Goal: Information Seeking & Learning: Find specific fact

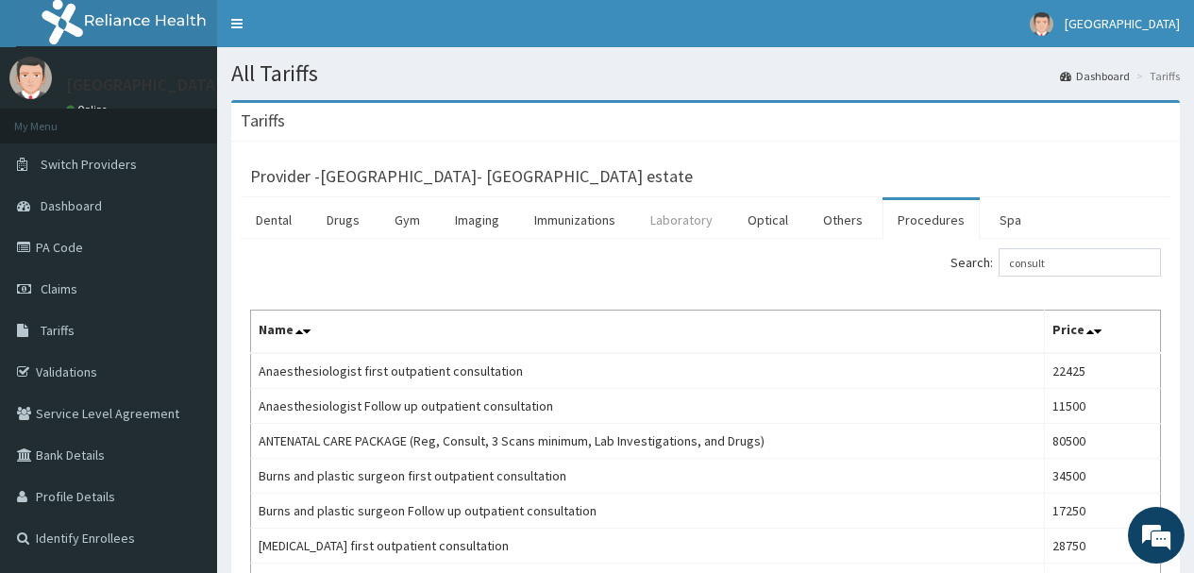
click at [662, 217] on link "Laboratory" at bounding box center [681, 220] width 92 height 40
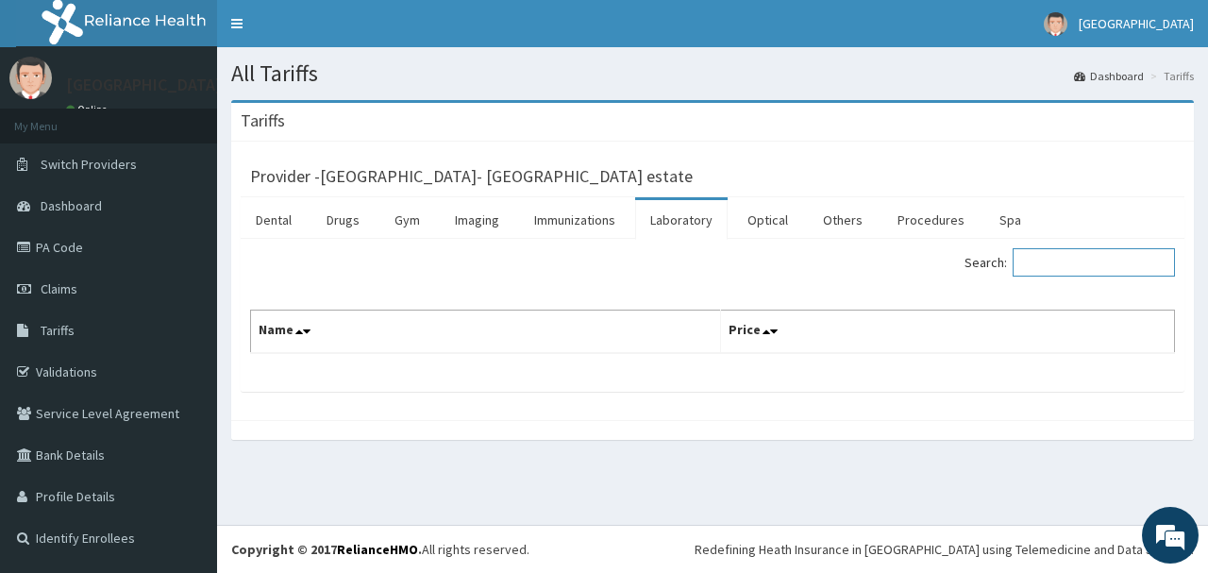
click at [1054, 271] on input "Search:" at bounding box center [1094, 262] width 162 height 28
paste input "Hormonal Profile (Female)"
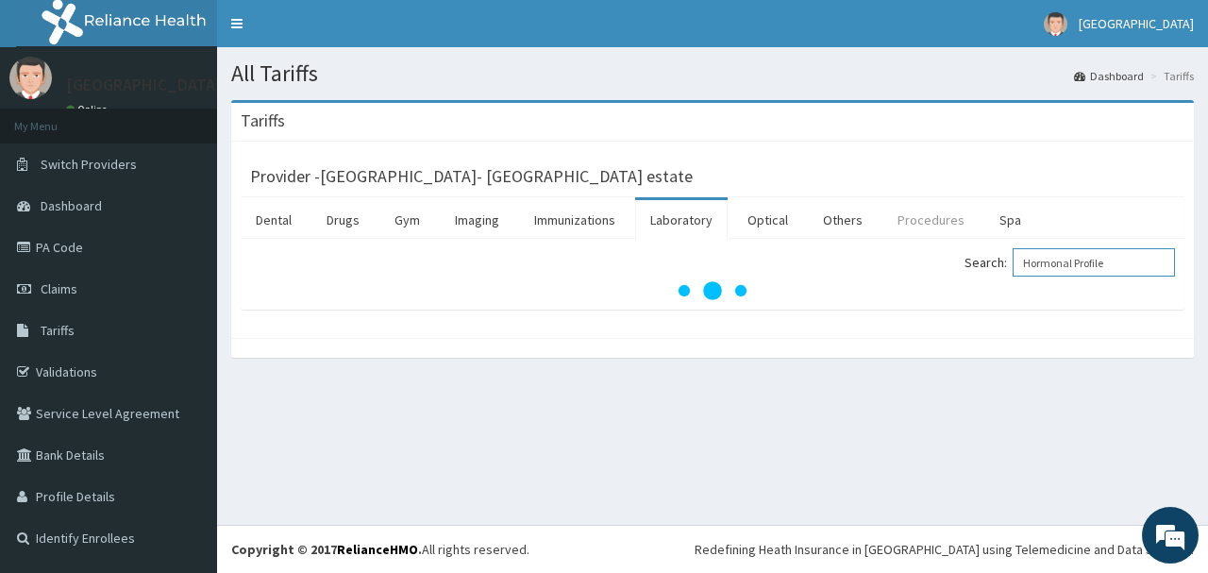
type input "Hormonal Profile"
click at [943, 218] on link "Procedures" at bounding box center [930, 220] width 97 height 40
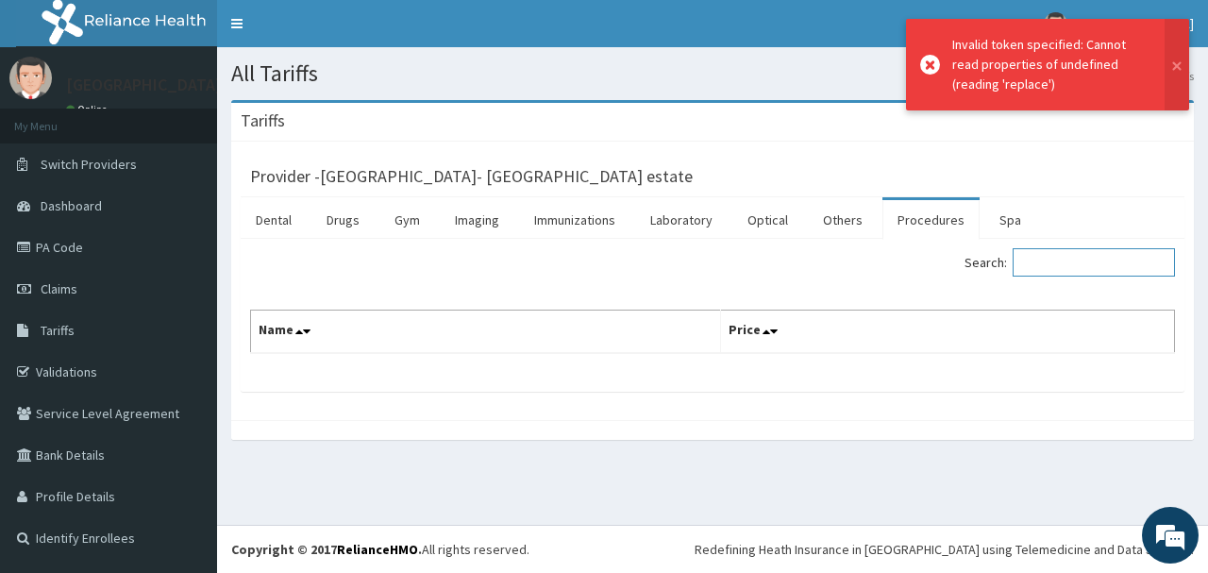
click at [1108, 264] on input "Search:" at bounding box center [1094, 262] width 162 height 28
paste input "Hormonal Profile (Female)"
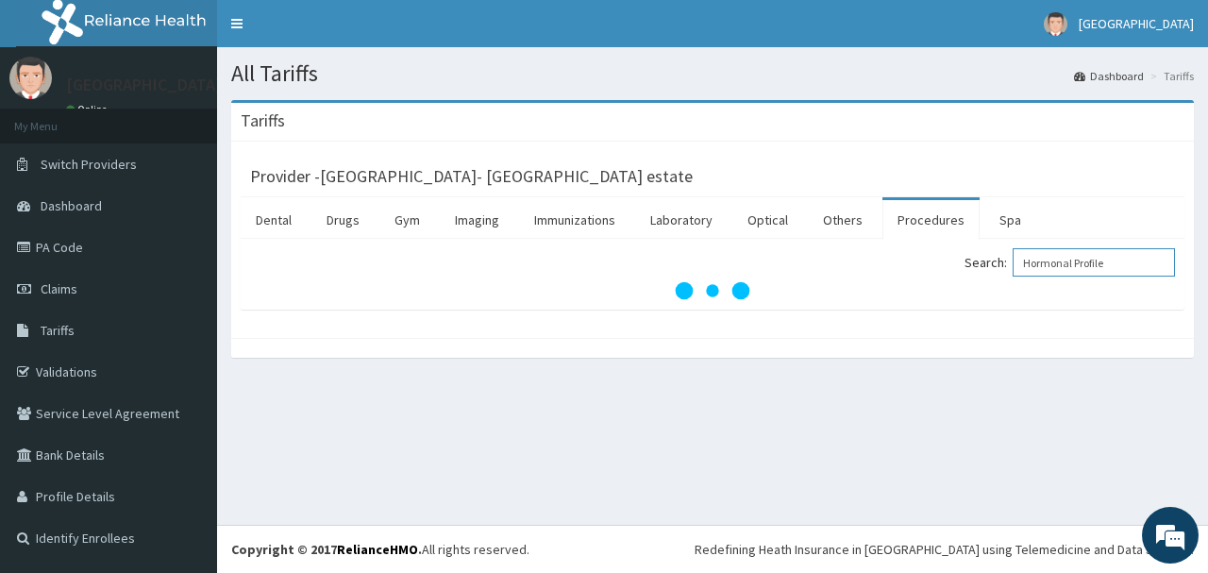
type input "Hormonal Profile"
drag, startPoint x: 1132, startPoint y: 266, endPoint x: 1045, endPoint y: 276, distance: 88.4
click at [1045, 276] on input "Hormonal Profile" at bounding box center [1094, 262] width 162 height 28
click at [662, 228] on link "Laboratory" at bounding box center [681, 220] width 92 height 40
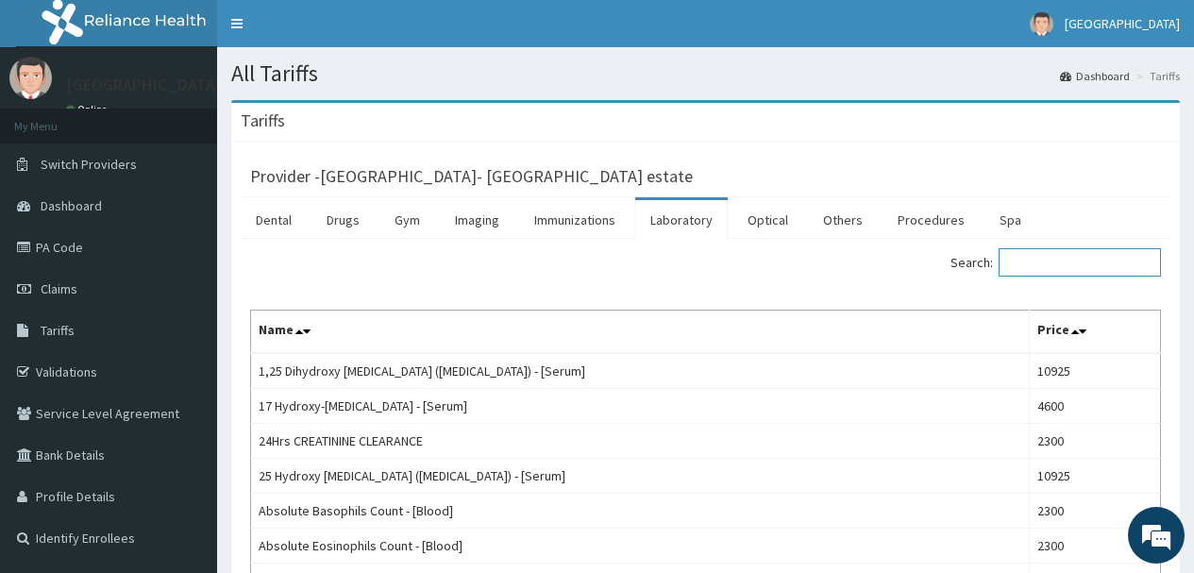
click at [1037, 263] on input "Search:" at bounding box center [1079, 262] width 162 height 28
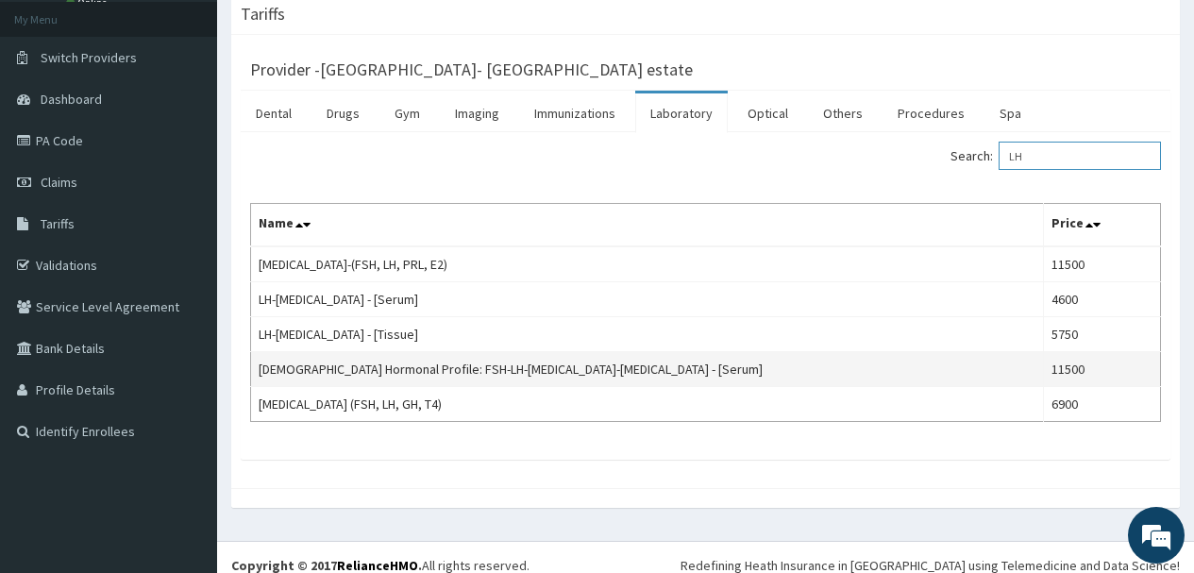
scroll to position [123, 0]
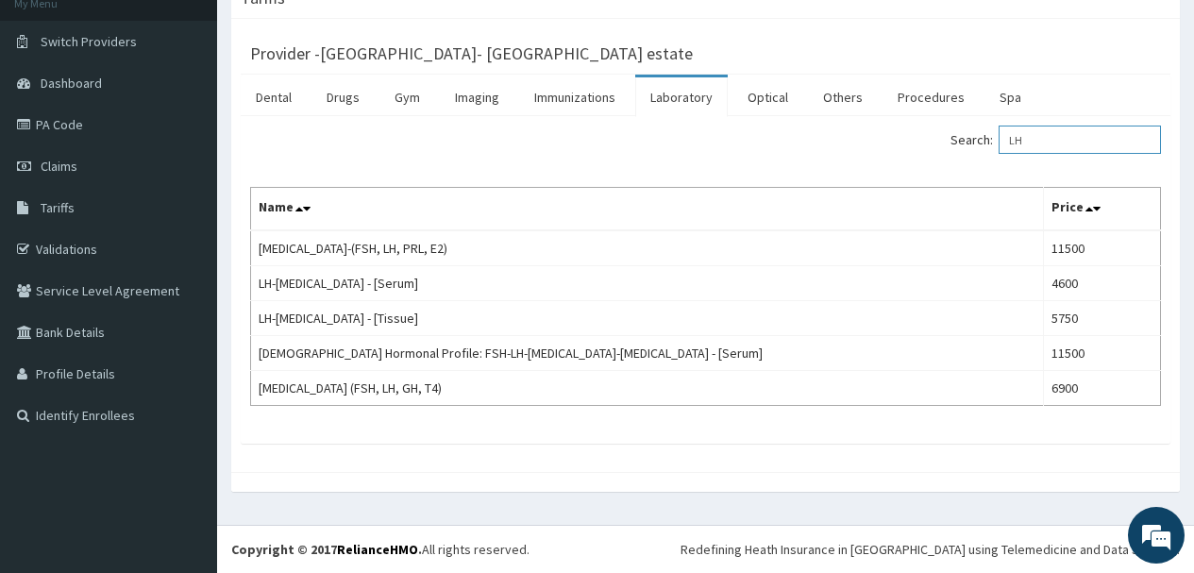
click at [1113, 145] on input "LH" at bounding box center [1079, 140] width 162 height 28
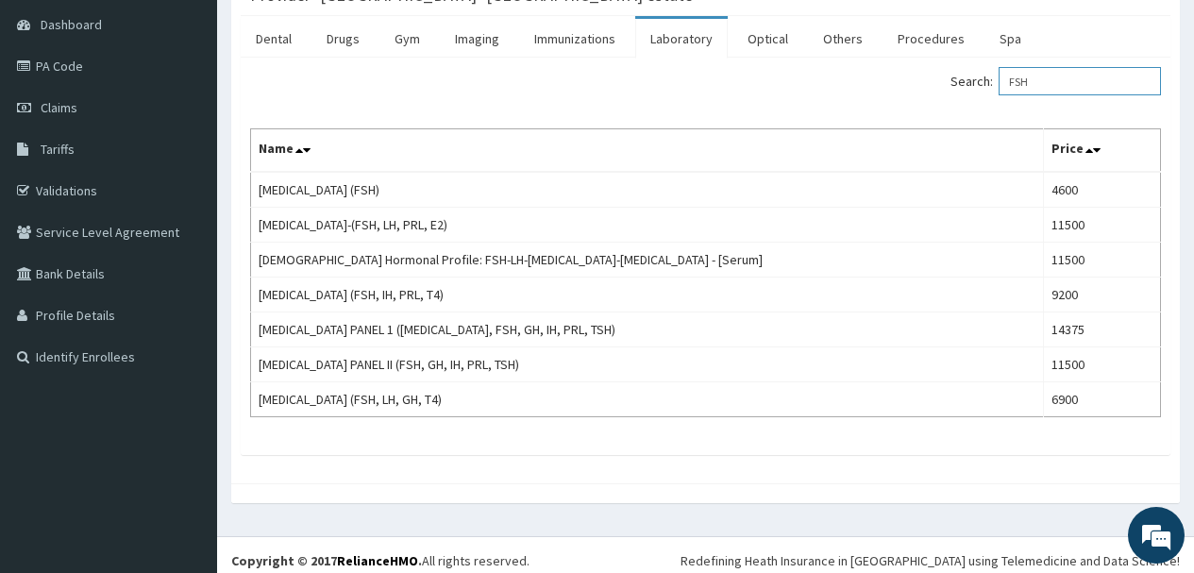
scroll to position [189, 0]
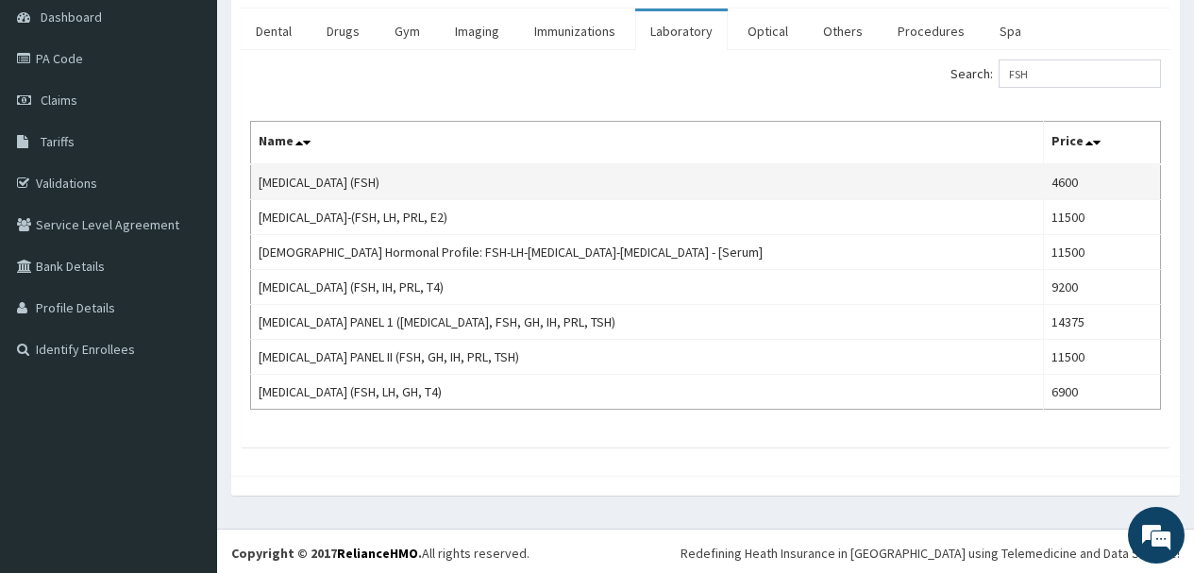
drag, startPoint x: 260, startPoint y: 181, endPoint x: 447, endPoint y: 176, distance: 186.9
click at [447, 176] on td "FOLLICLE STIMULATING HORMONE (FSH)" at bounding box center [647, 182] width 793 height 36
copy td "FOLLICLE STIMULATING HORMONE"
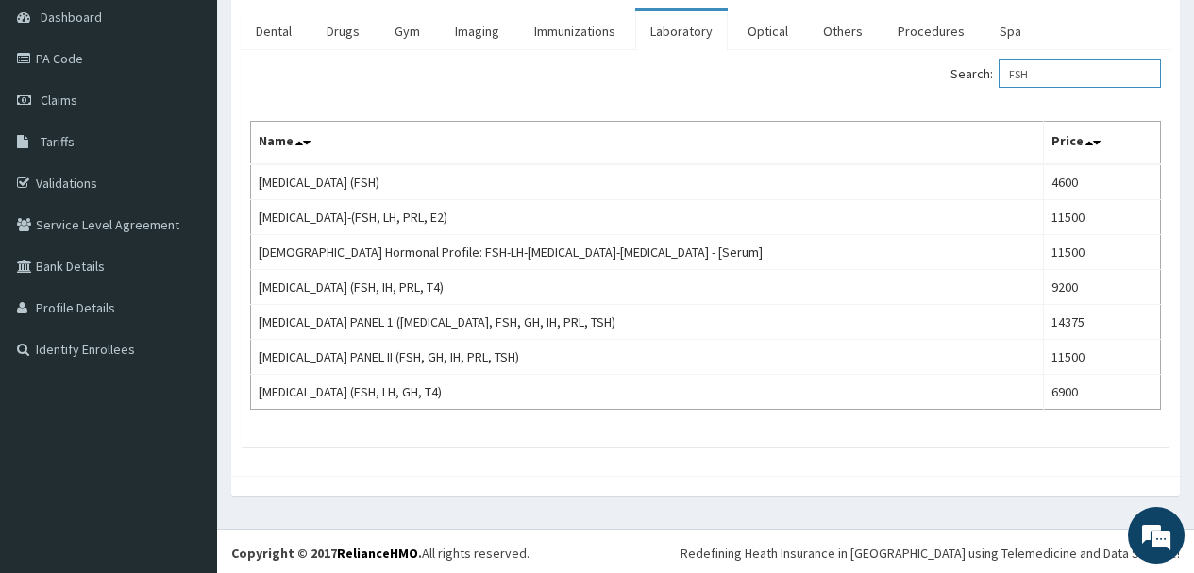
click at [1051, 80] on input "FSH" at bounding box center [1079, 73] width 162 height 28
type input "F"
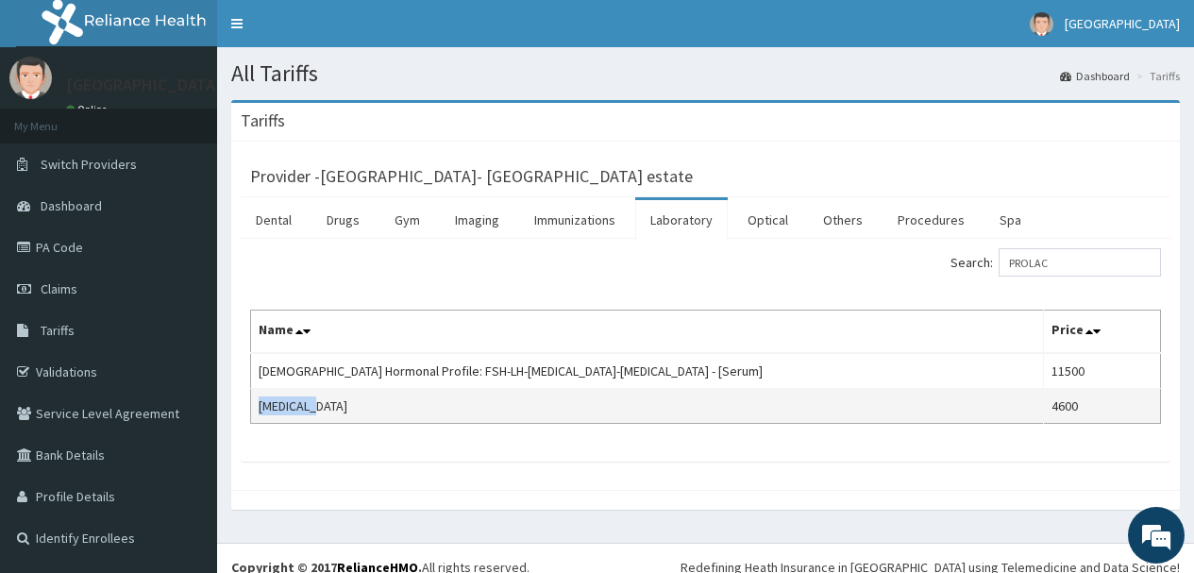
drag, startPoint x: 356, startPoint y: 400, endPoint x: 256, endPoint y: 400, distance: 100.0
click at [256, 400] on td "PROLACTIN" at bounding box center [647, 406] width 793 height 35
copy td "PROLACTIN"
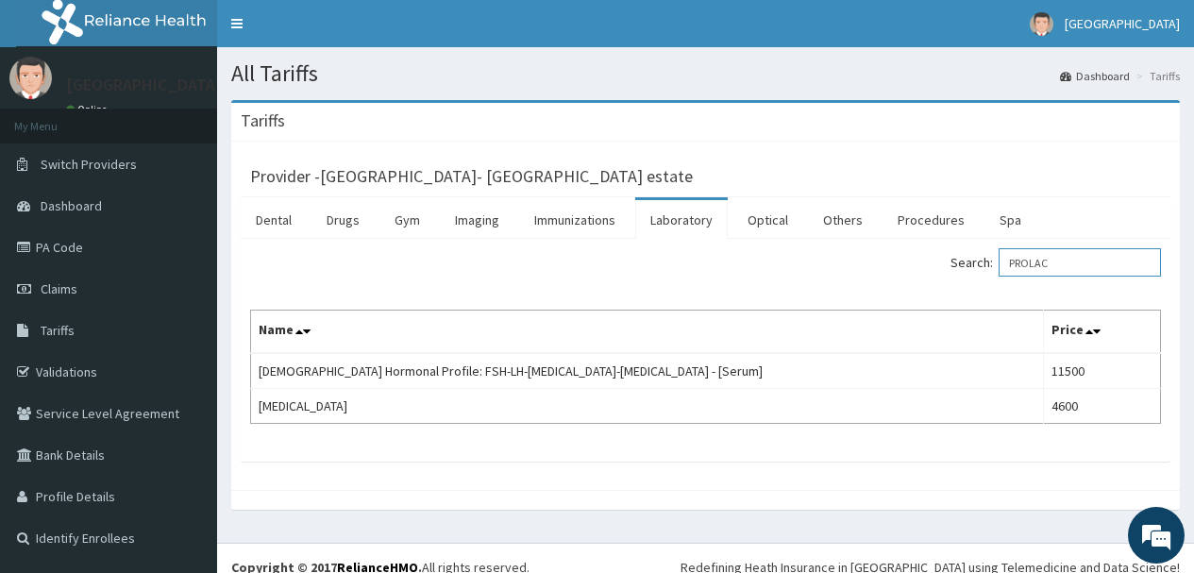
click at [1078, 266] on input "PROLAC" at bounding box center [1079, 262] width 162 height 28
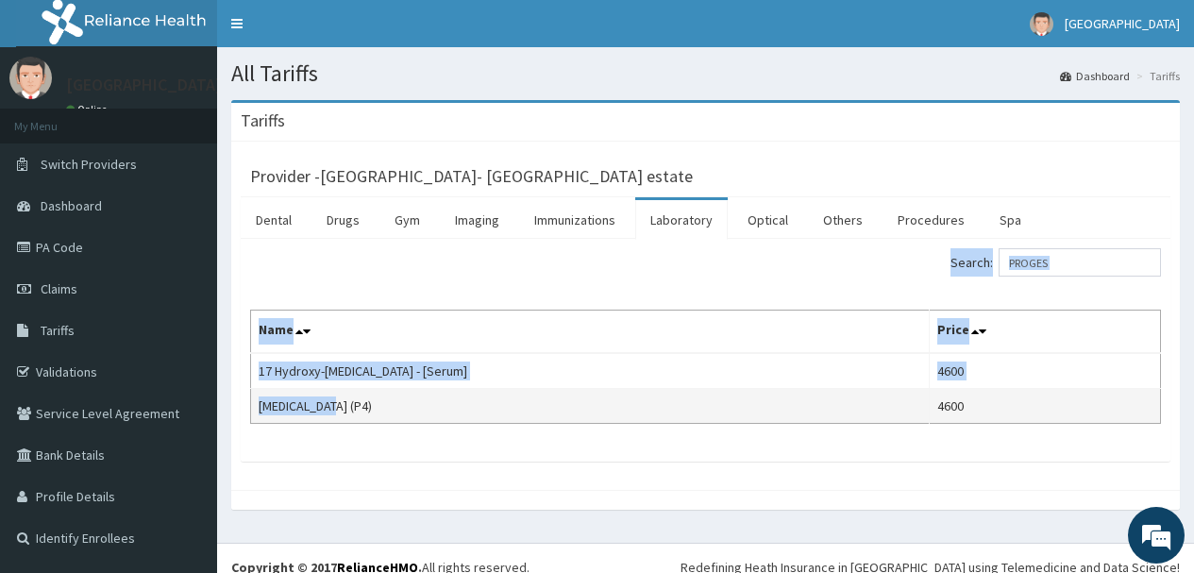
drag, startPoint x: 347, startPoint y: 405, endPoint x: 290, endPoint y: 412, distance: 58.1
click at [244, 408] on div "Search: PROGES Name Price 17 Hydroxy-progesterone - [Serum] 4600 PROGESTERONE (…" at bounding box center [706, 350] width 930 height 223
click at [300, 408] on td "PROGESTERONE (P4)" at bounding box center [590, 406] width 678 height 35
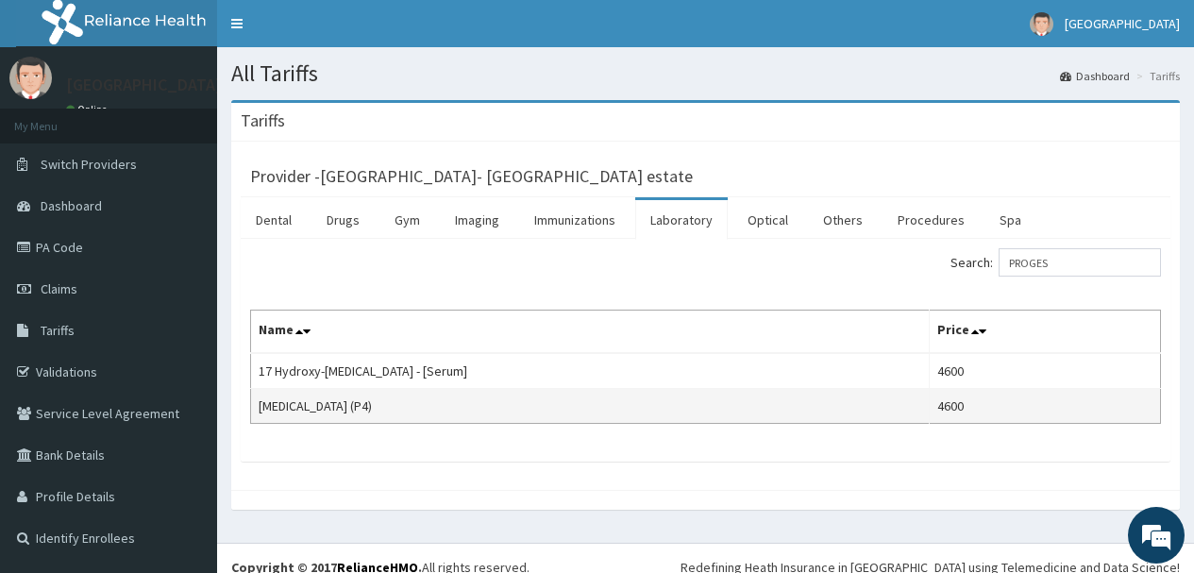
click at [304, 405] on td "PROGESTERONE (P4)" at bounding box center [590, 406] width 678 height 35
copy td "PROGESTERONE"
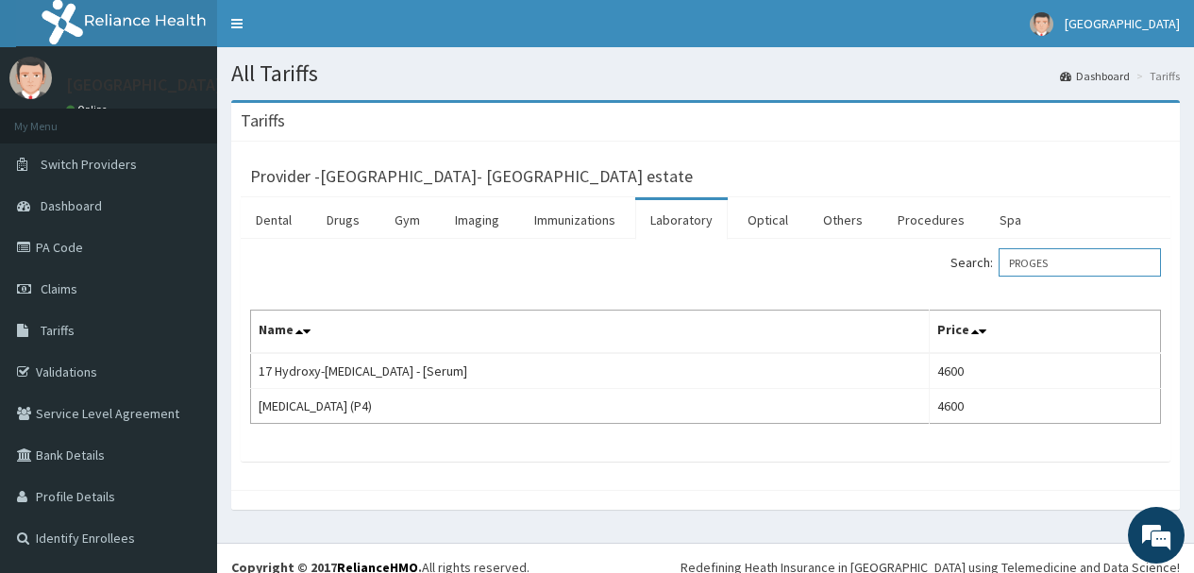
drag, startPoint x: 1066, startPoint y: 264, endPoint x: 1007, endPoint y: 266, distance: 59.5
click at [1007, 266] on label "Search: PROGES" at bounding box center [1055, 262] width 210 height 28
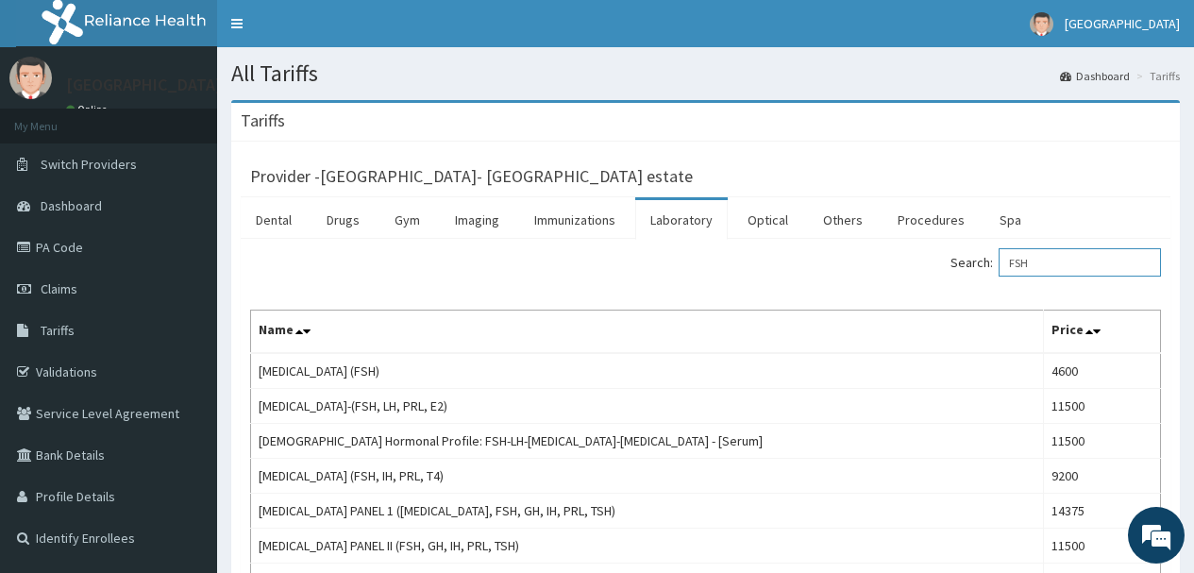
click at [1100, 263] on input "FSH" at bounding box center [1079, 262] width 162 height 28
click at [1099, 263] on input "FSH" at bounding box center [1079, 262] width 162 height 28
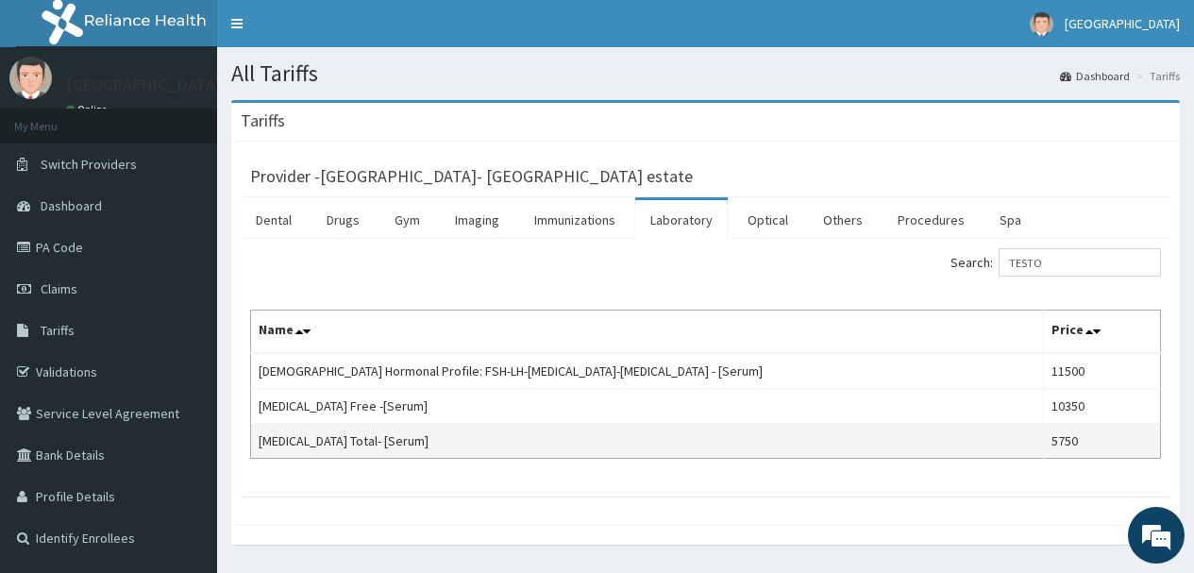
drag, startPoint x: 347, startPoint y: 449, endPoint x: 322, endPoint y: 457, distance: 26.6
click at [323, 457] on td "Testosterone Total- [Serum]" at bounding box center [647, 441] width 793 height 35
drag, startPoint x: 258, startPoint y: 439, endPoint x: 356, endPoint y: 443, distance: 98.2
click at [357, 443] on td "Testosterone Total- [Serum]" at bounding box center [647, 441] width 793 height 35
copy td "Testosterone Tota"
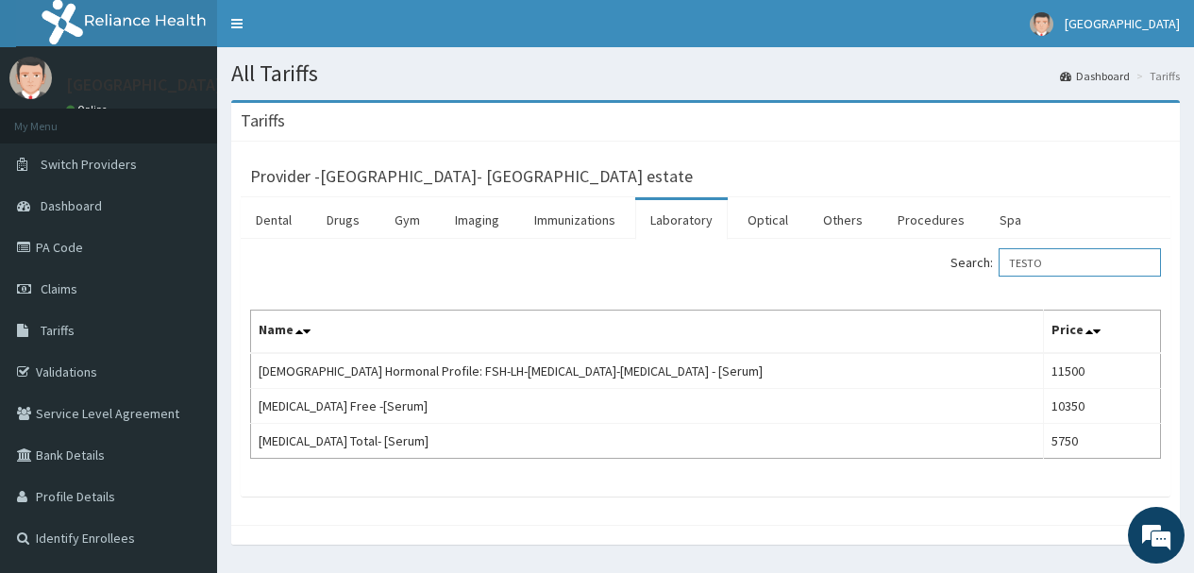
click at [1064, 270] on input "TESTO" at bounding box center [1079, 262] width 162 height 28
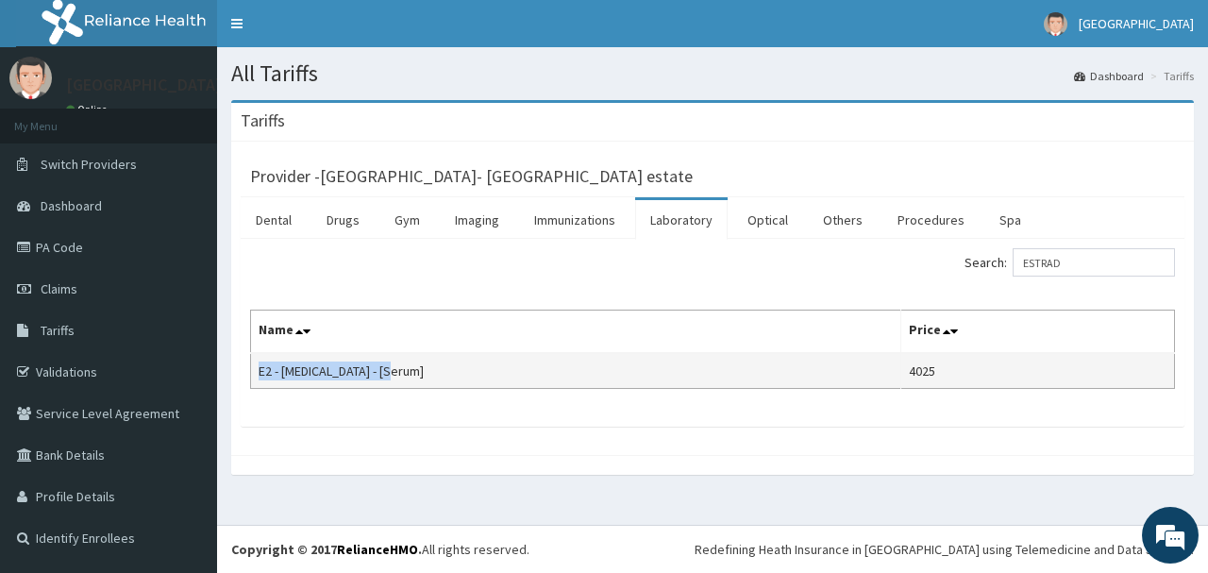
drag, startPoint x: 260, startPoint y: 369, endPoint x: 393, endPoint y: 373, distance: 133.1
click at [393, 373] on td "E2 - Estradiol - [Serum]" at bounding box center [576, 371] width 650 height 36
copy td "E2 - Estradiol - [Serum]"
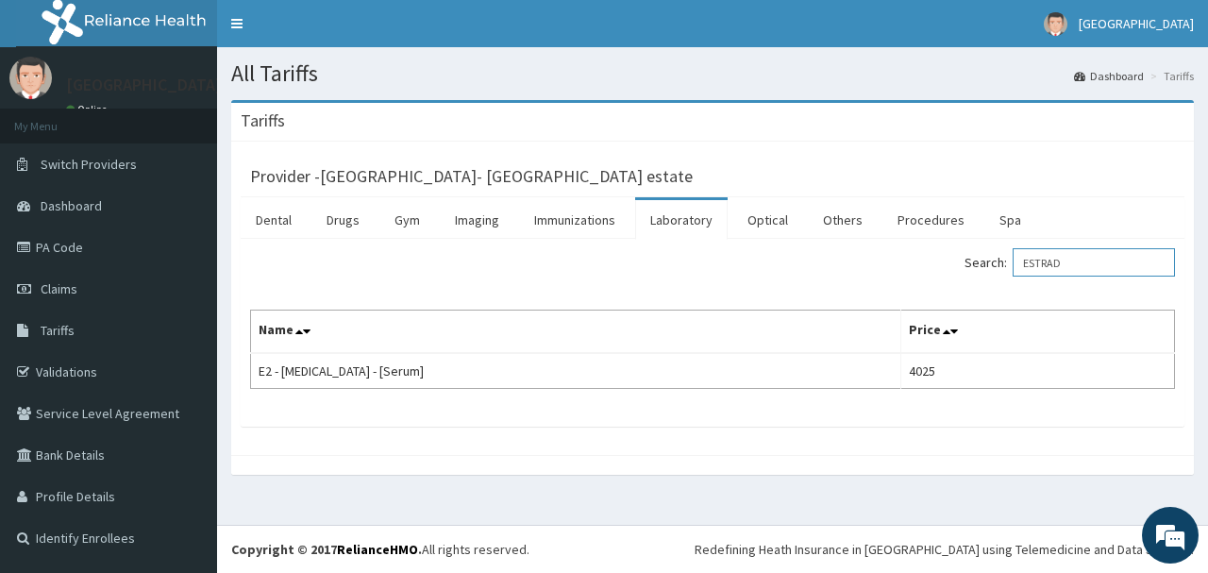
drag, startPoint x: 1098, startPoint y: 273, endPoint x: 880, endPoint y: 275, distance: 218.0
click at [880, 275] on div "Search: ESTRAD" at bounding box center [951, 264] width 448 height 33
paste input "PELVIC SCAN"
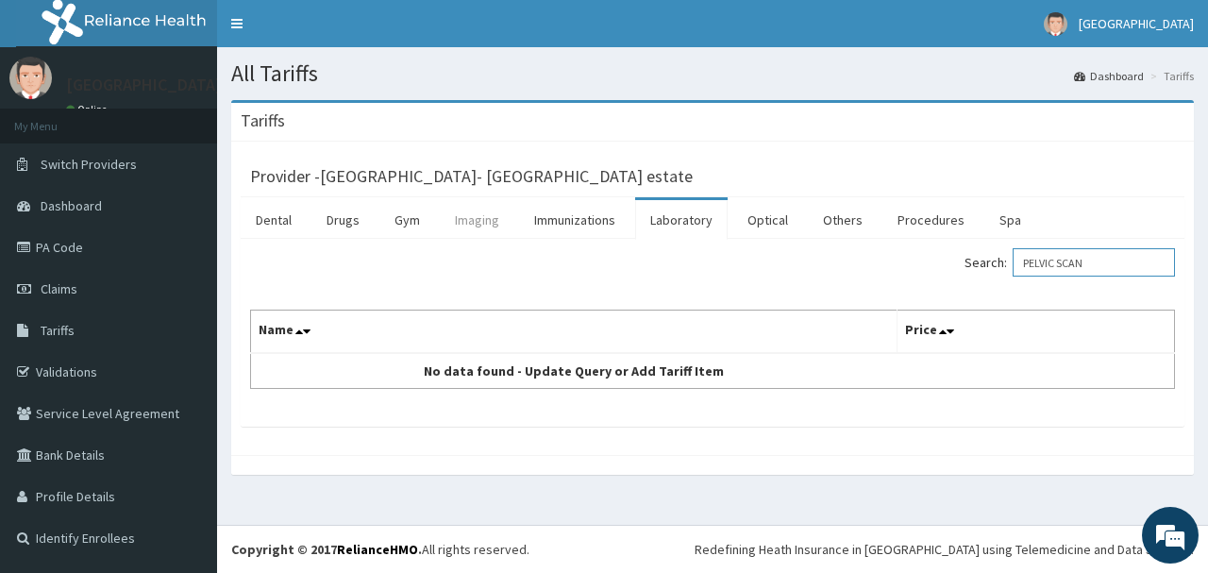
type input "PELVIC SCAN"
click at [477, 226] on link "Imaging" at bounding box center [477, 220] width 75 height 40
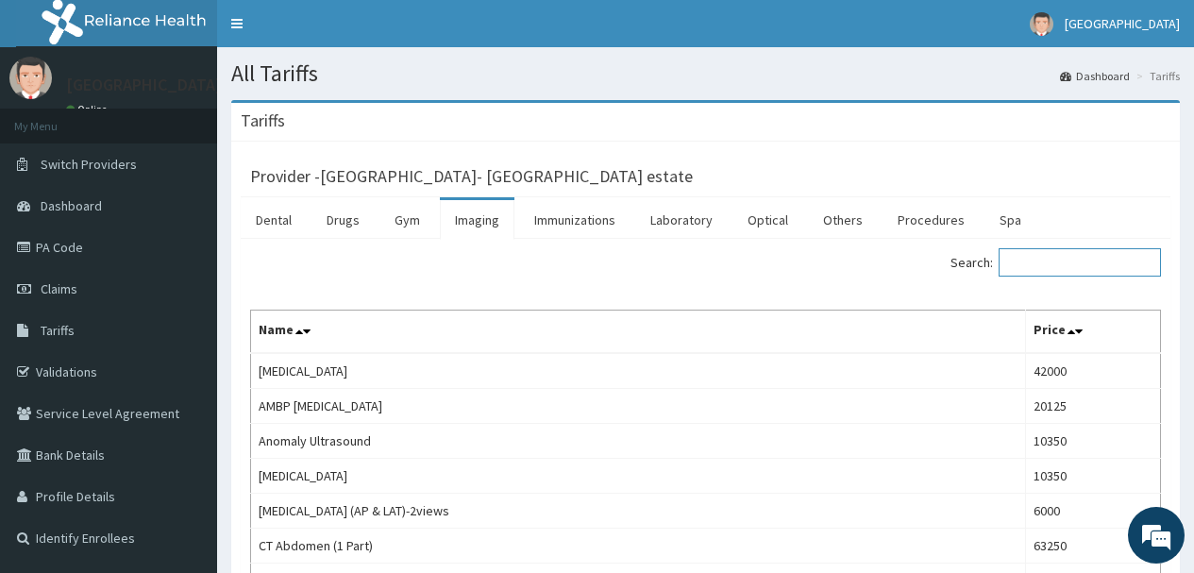
click at [1031, 273] on input "Search:" at bounding box center [1079, 262] width 162 height 28
paste input "PELVIC SCAN"
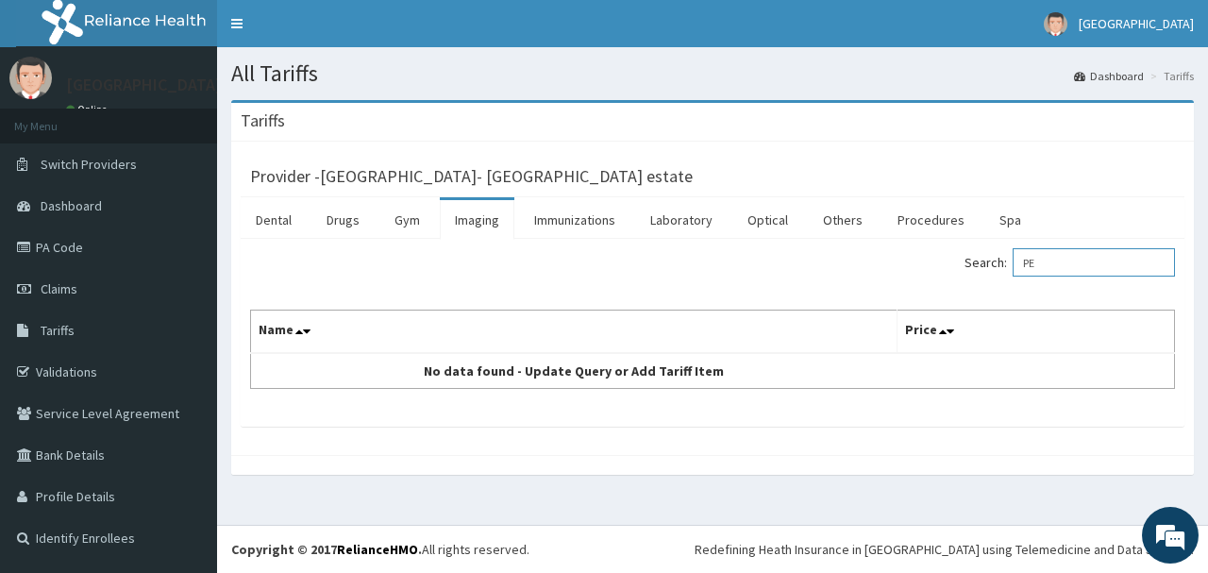
type input "P"
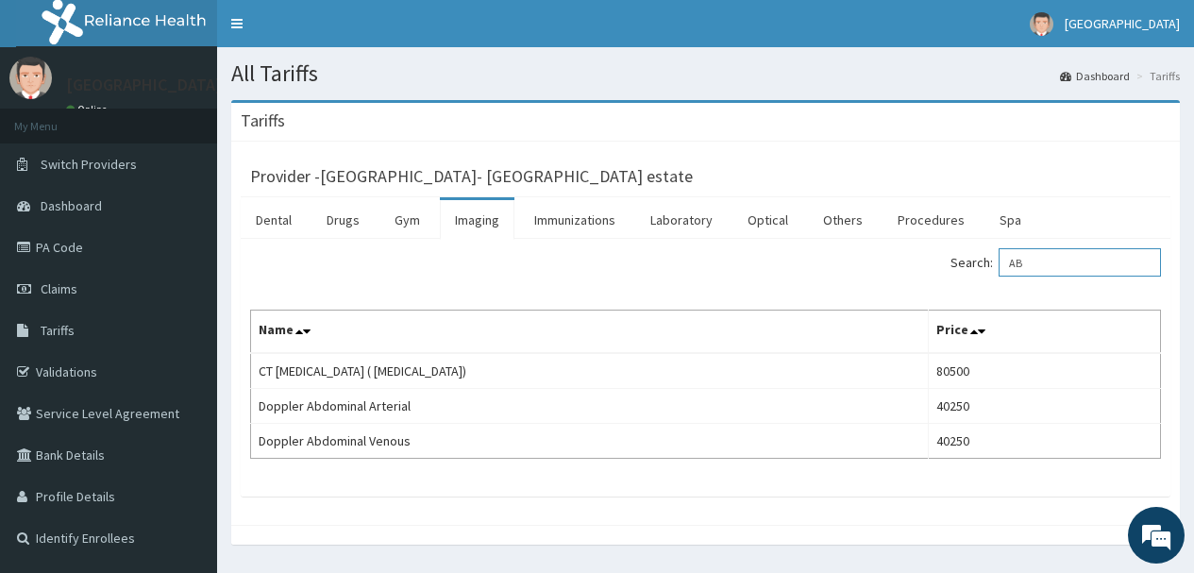
type input "A"
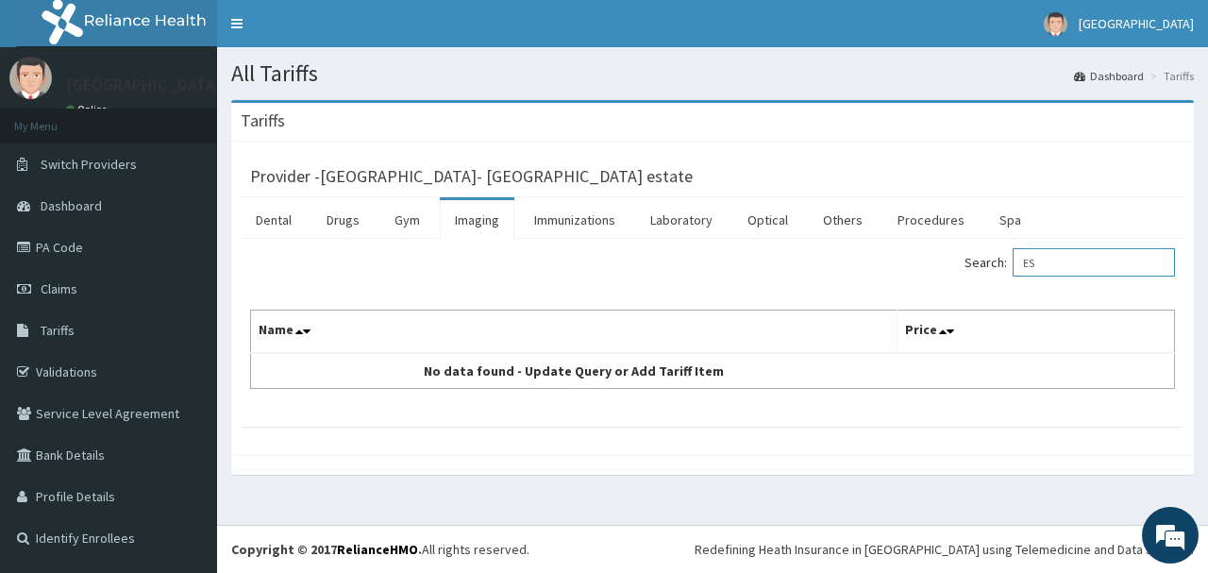
type input "E"
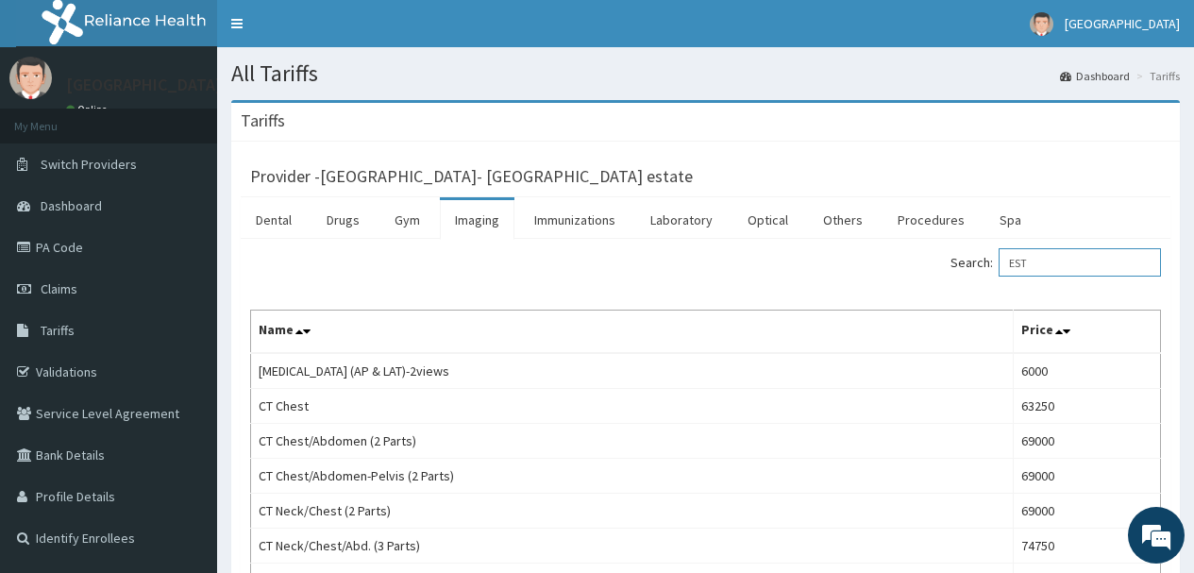
click at [1064, 268] on input "EST" at bounding box center [1079, 262] width 162 height 28
paste input "stradiol"
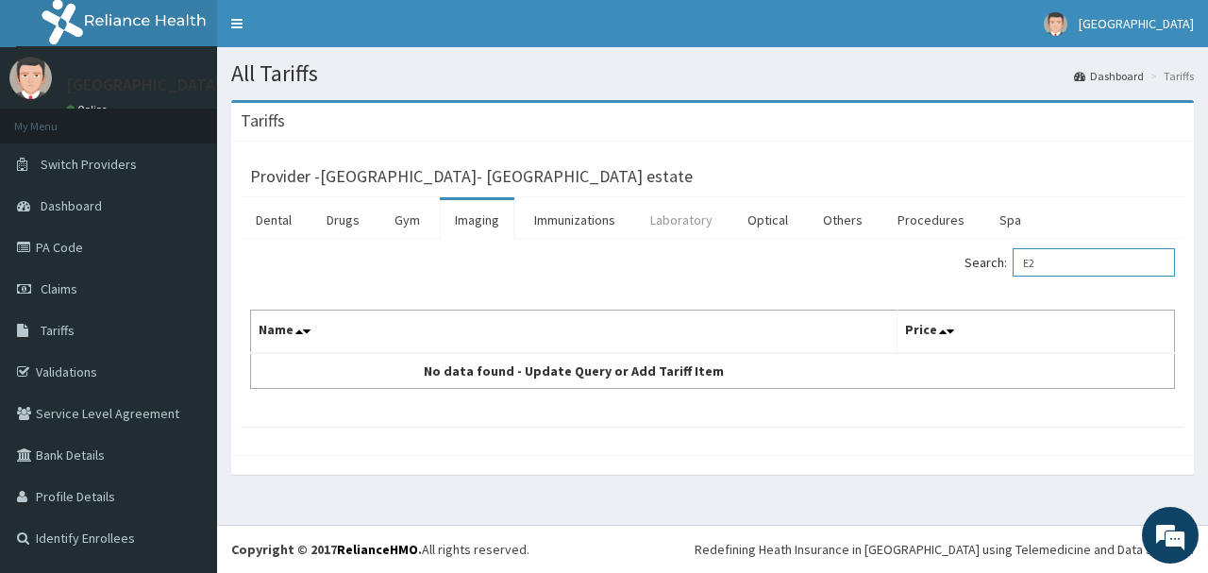
type input "E2"
click at [674, 222] on link "Laboratory" at bounding box center [681, 220] width 92 height 40
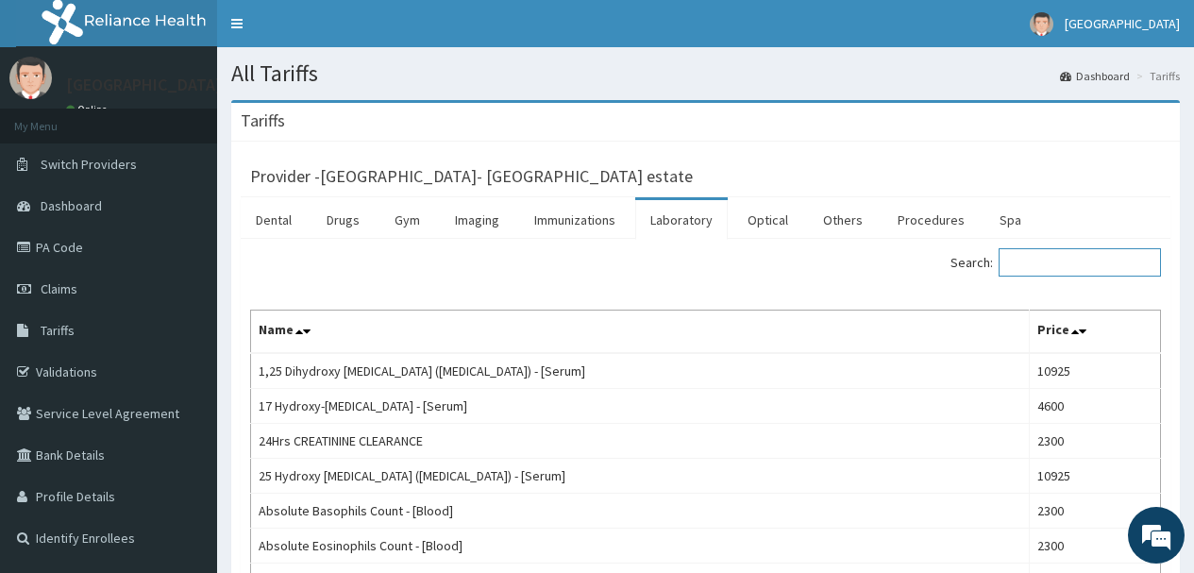
click at [1054, 263] on input "Search:" at bounding box center [1079, 262] width 162 height 28
paste input "Estradiol"
type input "Estradiol"
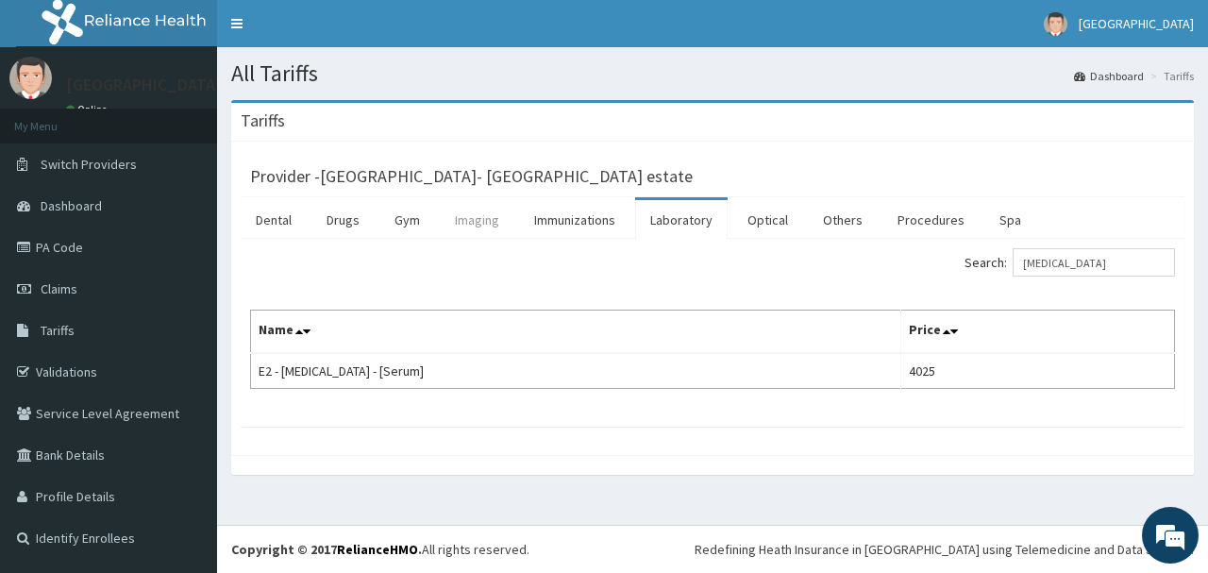
click at [499, 222] on link "Imaging" at bounding box center [477, 220] width 75 height 40
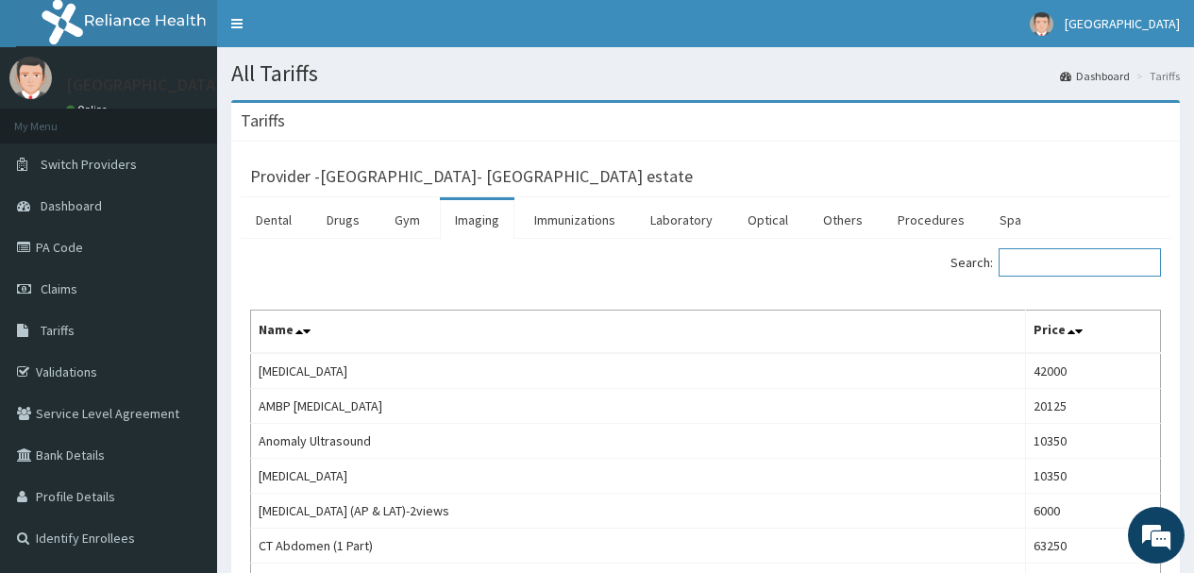
click at [1100, 270] on input "Search:" at bounding box center [1079, 262] width 162 height 28
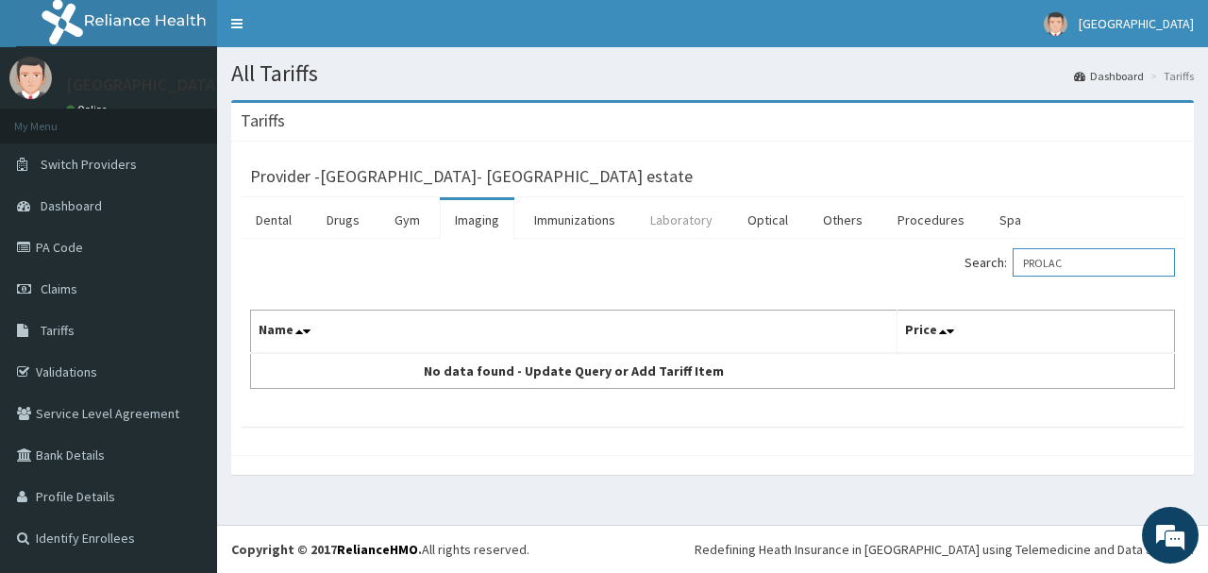
type input "PROLAC"
click at [668, 228] on link "Laboratory" at bounding box center [681, 220] width 92 height 40
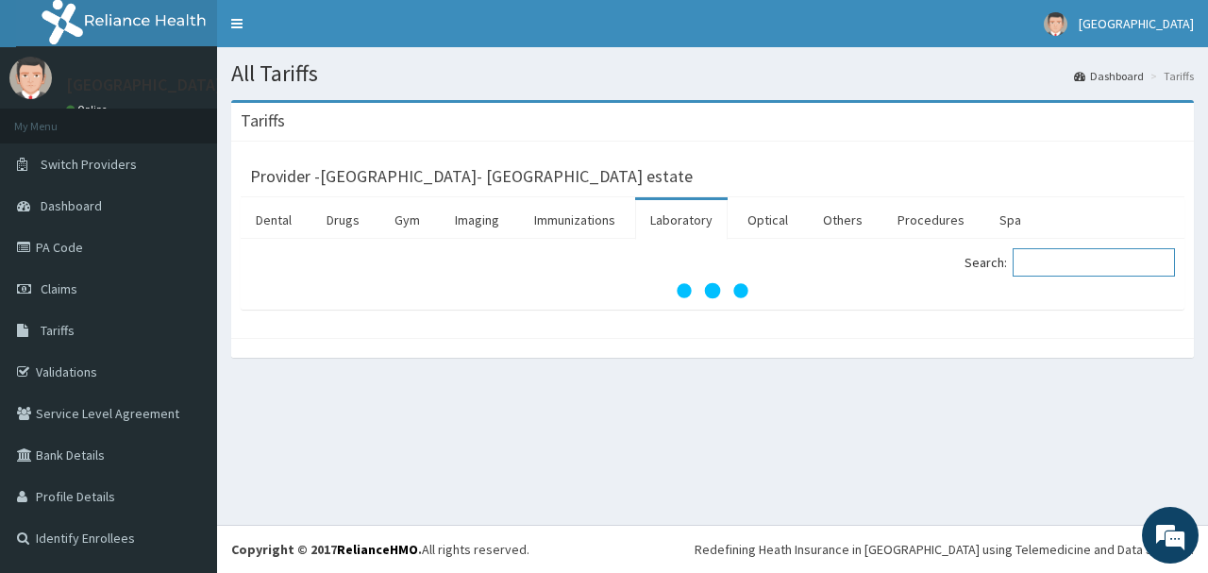
click at [1108, 272] on input "Search:" at bounding box center [1094, 262] width 162 height 28
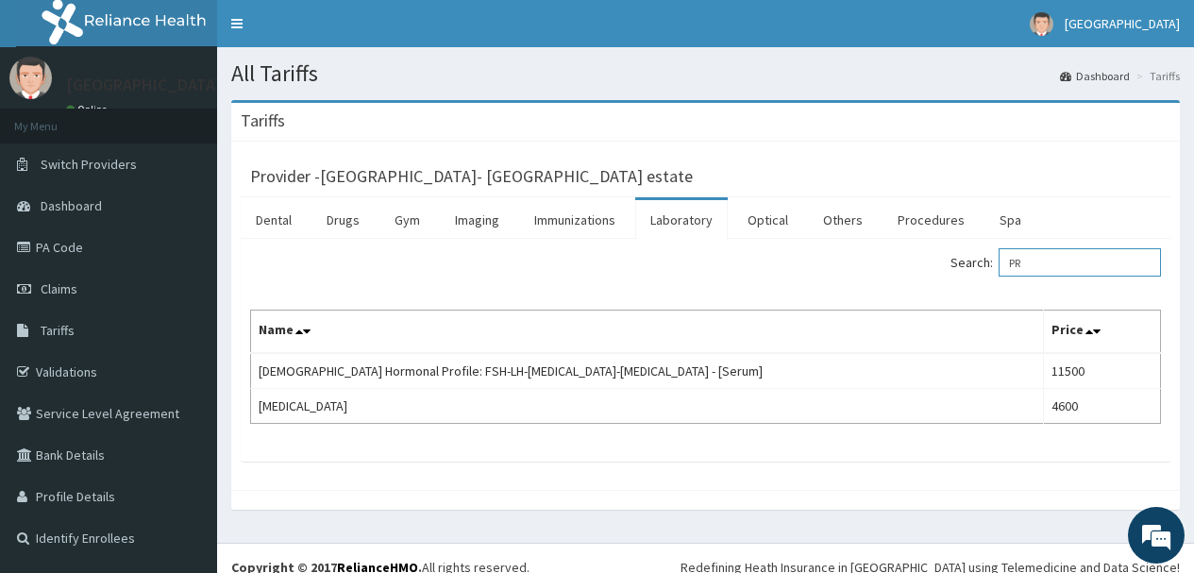
type input "P"
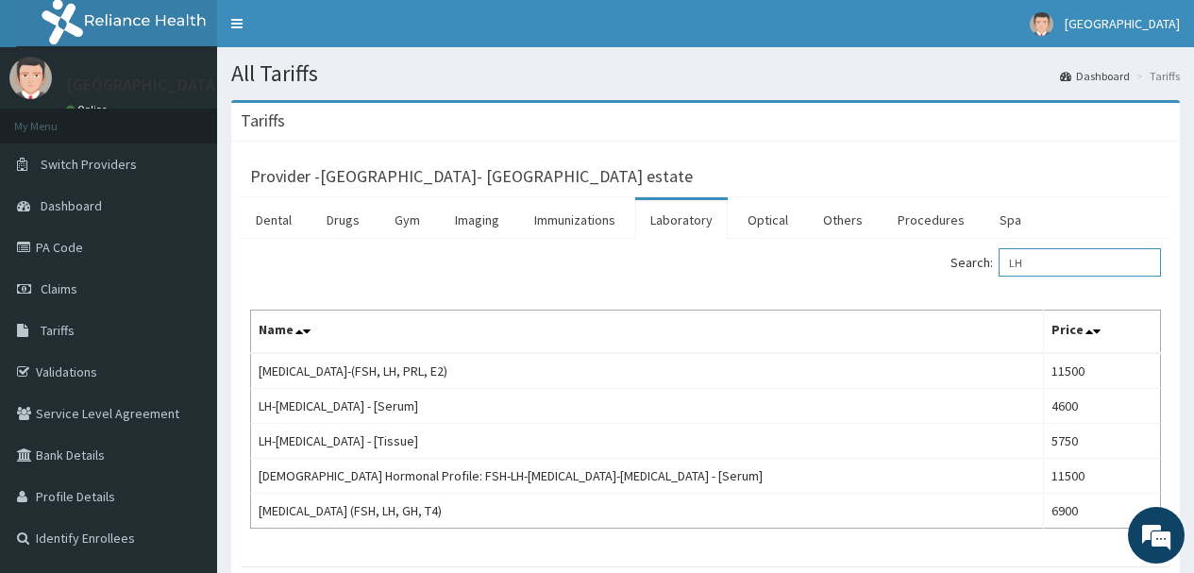
type input "L"
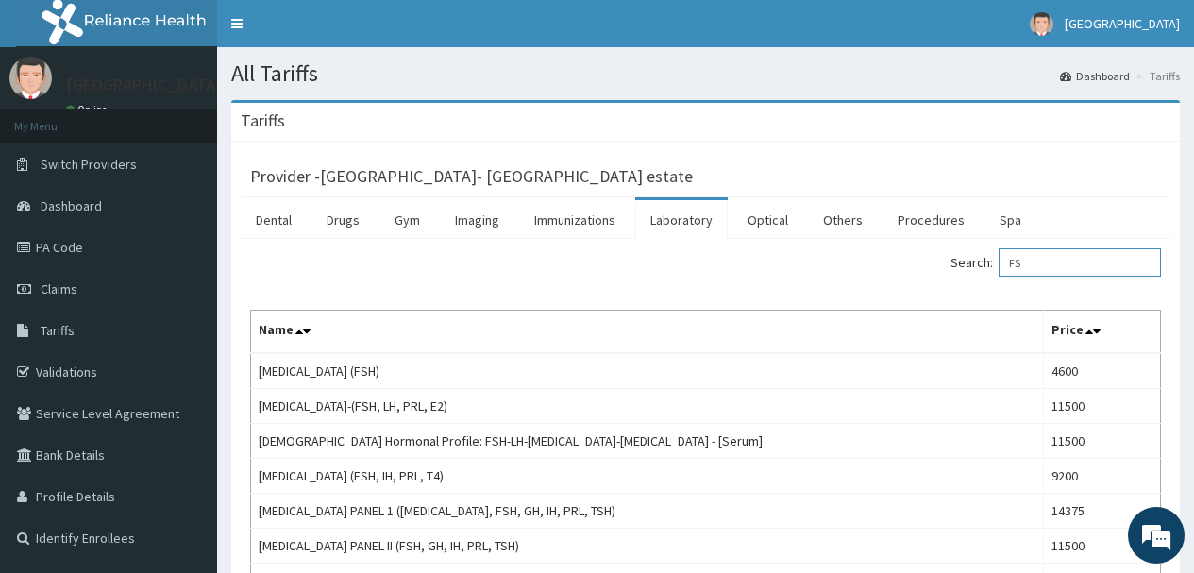
type input "F"
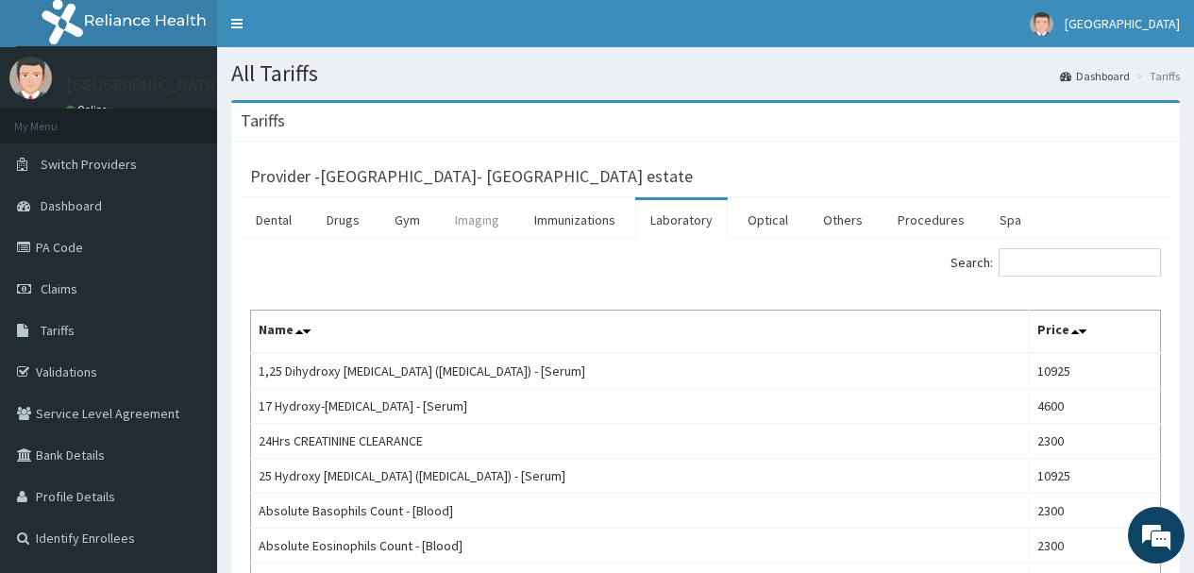
click at [474, 224] on link "Imaging" at bounding box center [477, 220] width 75 height 40
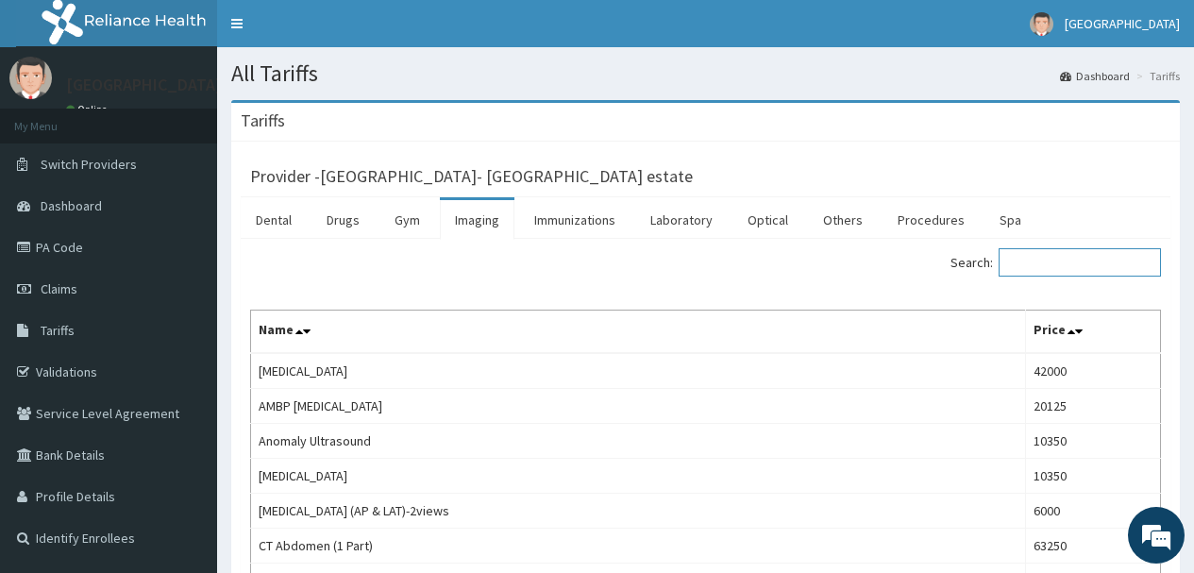
click at [1071, 265] on input "Search:" at bounding box center [1079, 262] width 162 height 28
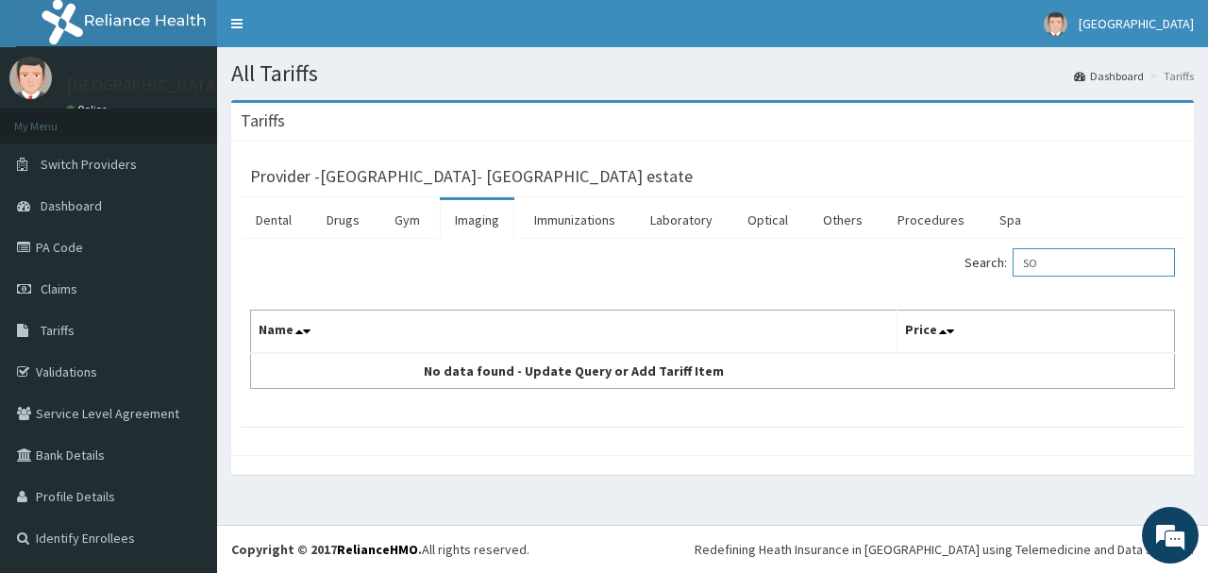
type input "S"
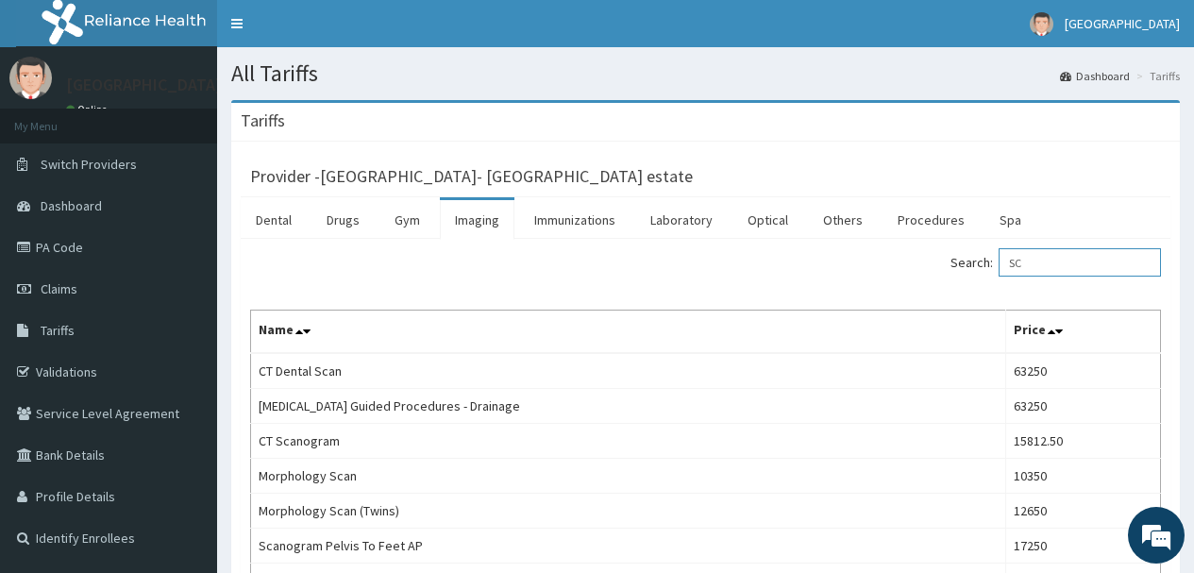
type input "S"
drag, startPoint x: 1120, startPoint y: 262, endPoint x: 759, endPoint y: 246, distance: 361.8
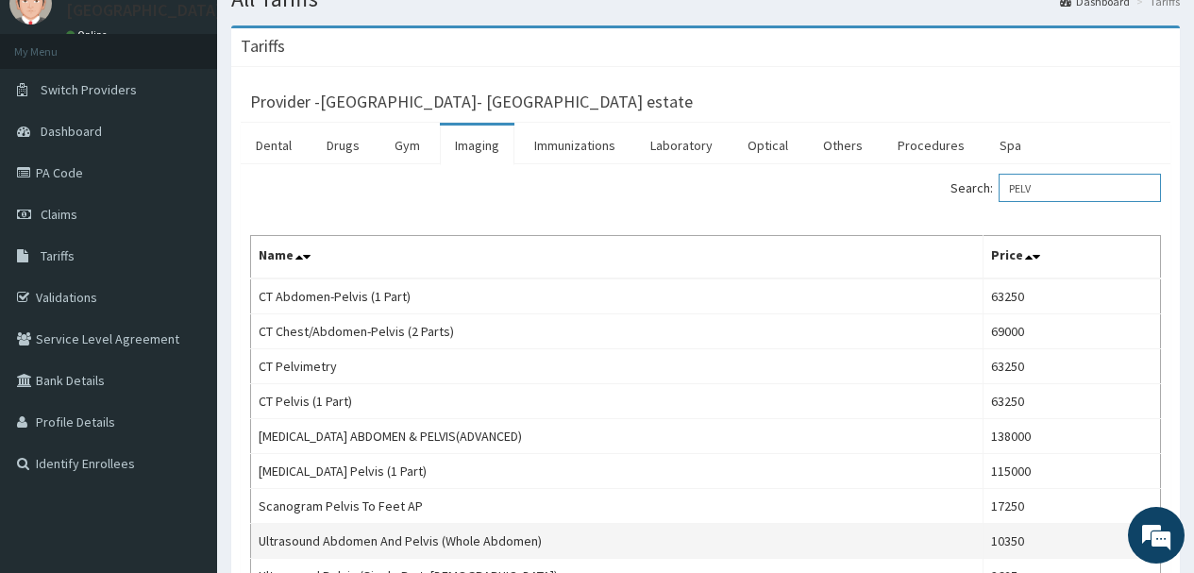
scroll to position [332, 0]
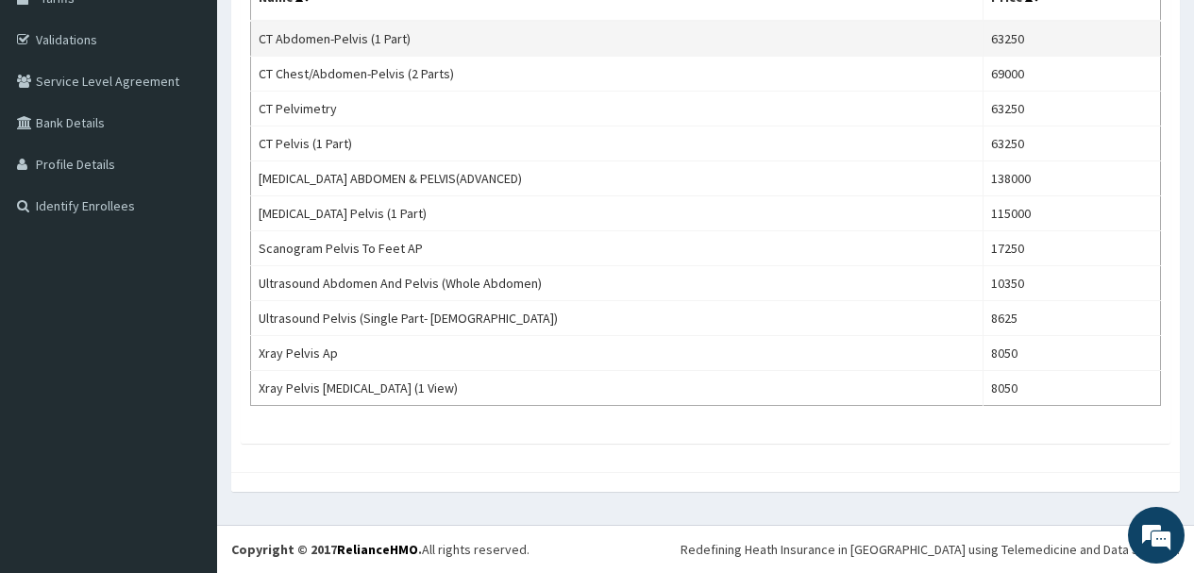
type input "PELV"
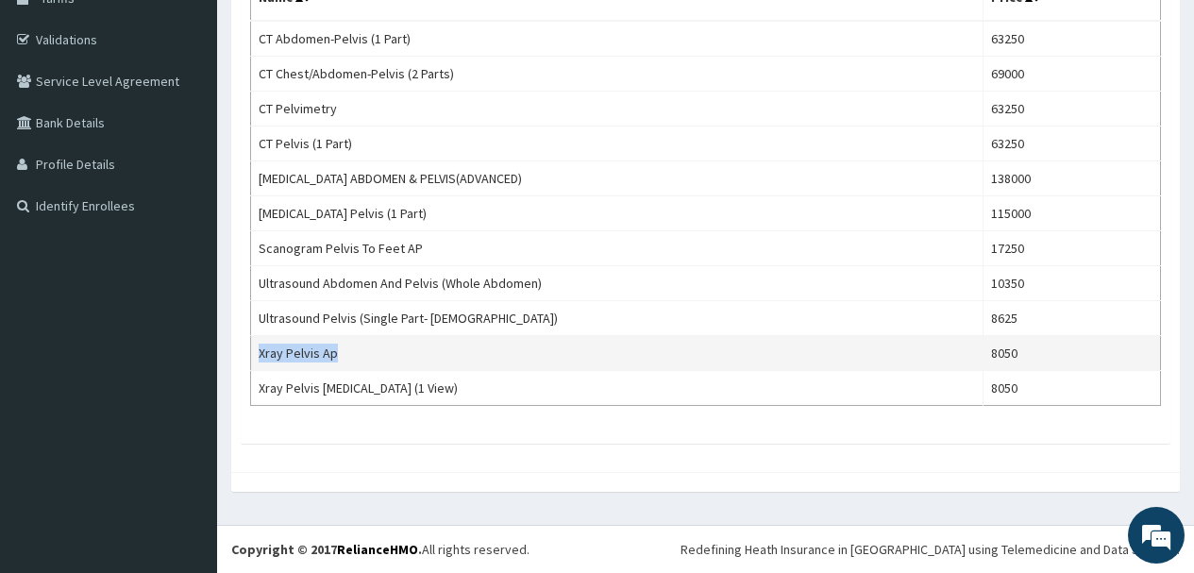
drag, startPoint x: 355, startPoint y: 359, endPoint x: 260, endPoint y: 361, distance: 95.4
click at [260, 361] on td "Xray Pelvis Ap" at bounding box center [617, 353] width 732 height 35
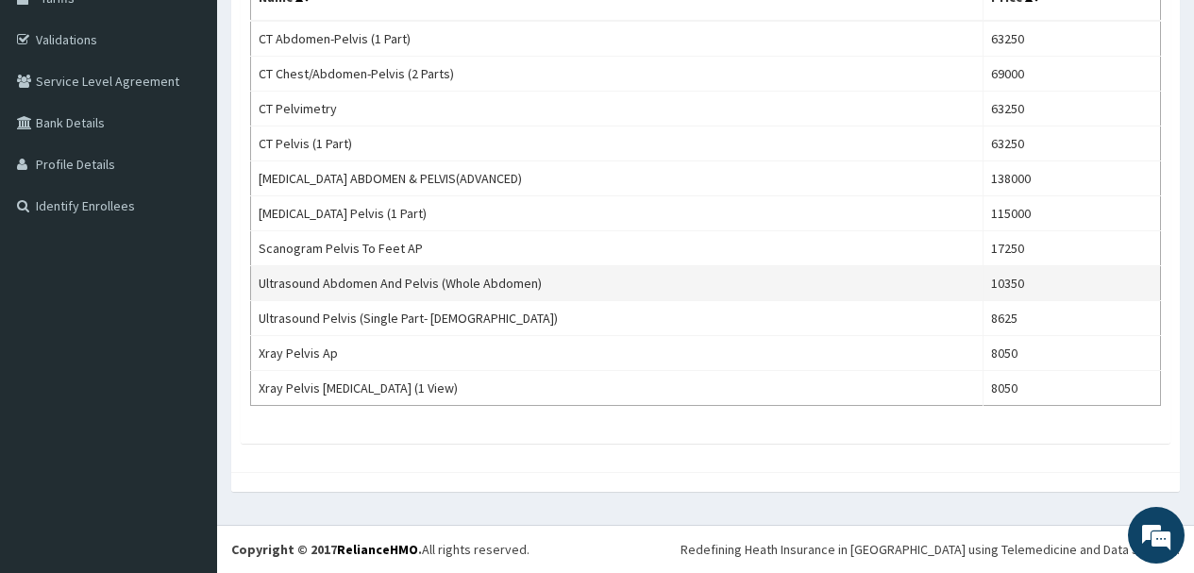
click at [727, 274] on td "Ultrasound Abdomen And Pelvis (Whole Abdomen)" at bounding box center [617, 283] width 732 height 35
drag, startPoint x: 258, startPoint y: 278, endPoint x: 538, endPoint y: 278, distance: 280.3
click at [538, 278] on td "Ultrasound Abdomen And Pelvis (Whole Abdomen)" at bounding box center [617, 283] width 732 height 35
copy td "Ultrasound Abdomen And Pelvis (Whole Abdomen)"
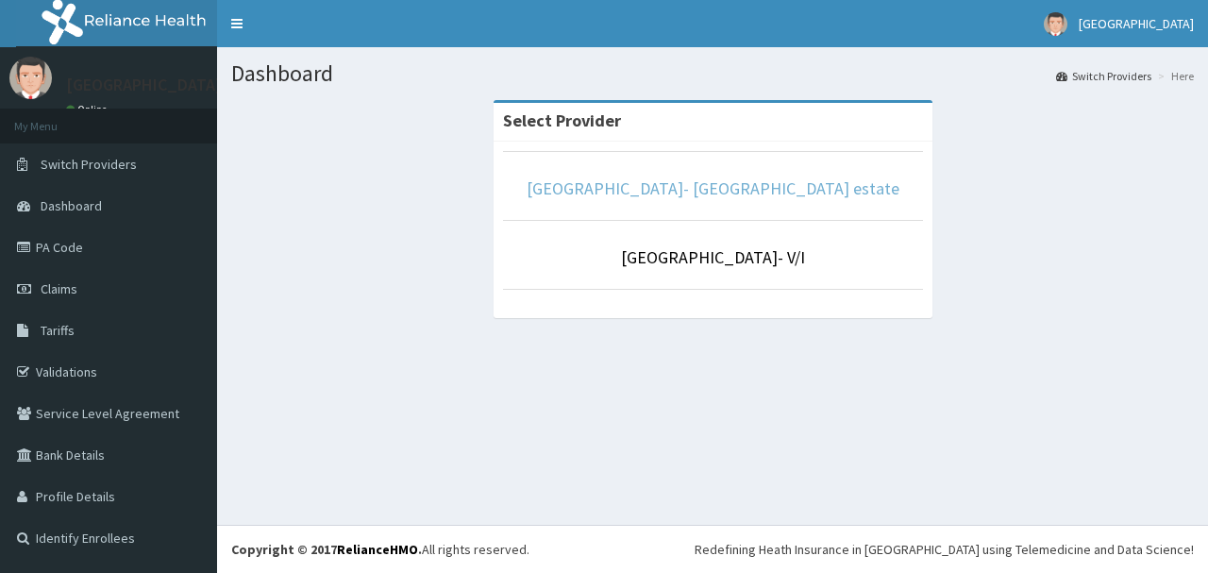
click at [662, 187] on link "[GEOGRAPHIC_DATA]- [GEOGRAPHIC_DATA] estate" at bounding box center [713, 188] width 373 height 22
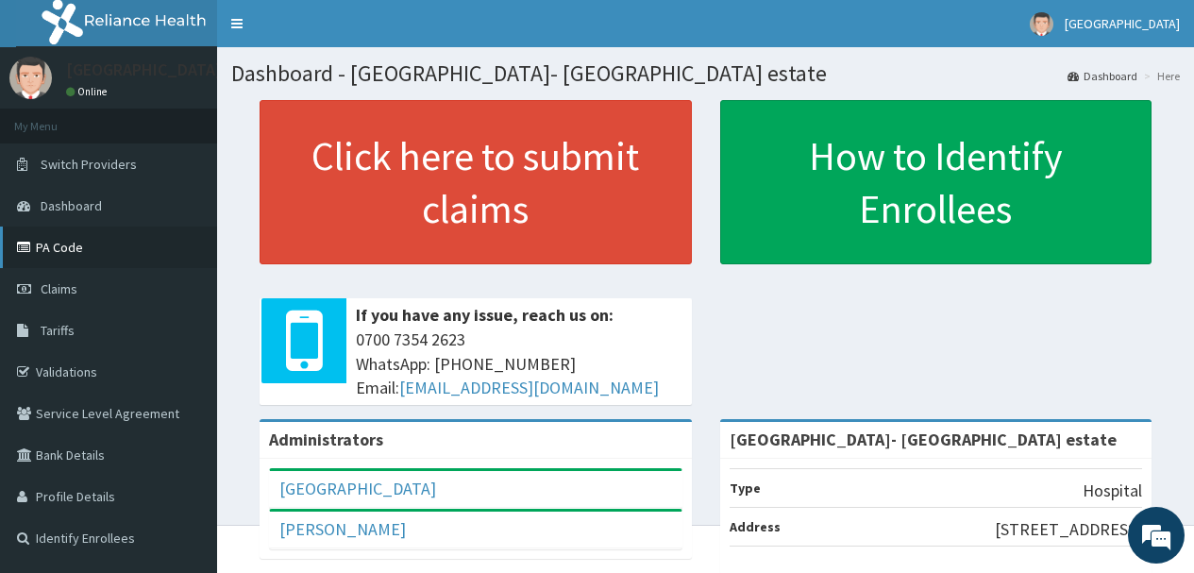
click at [89, 258] on link "PA Code" at bounding box center [108, 247] width 217 height 42
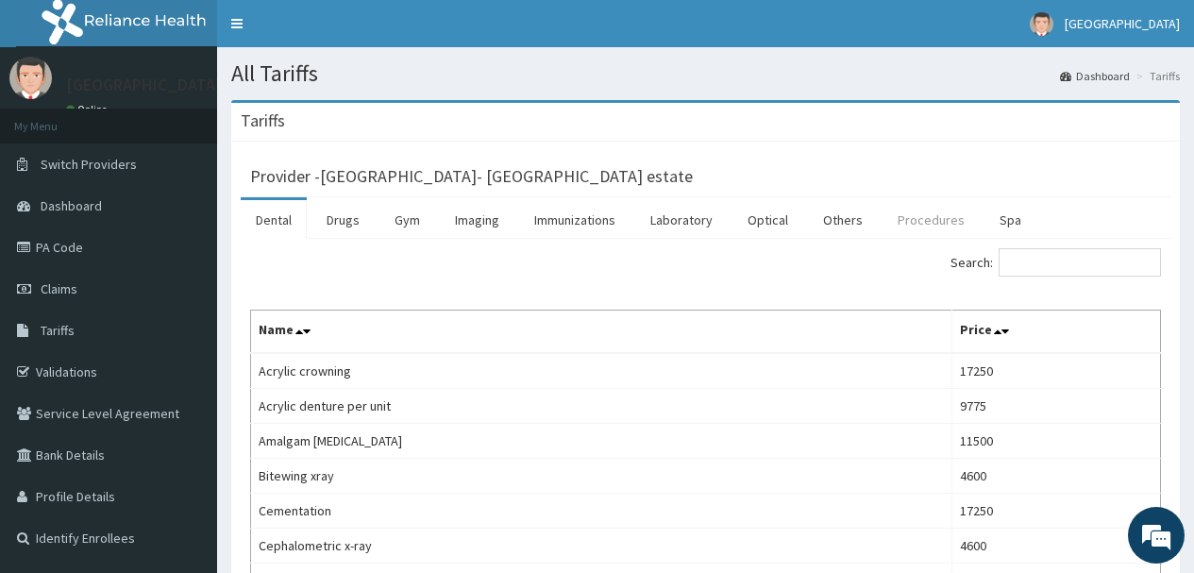
click at [946, 230] on link "Procedures" at bounding box center [930, 220] width 97 height 40
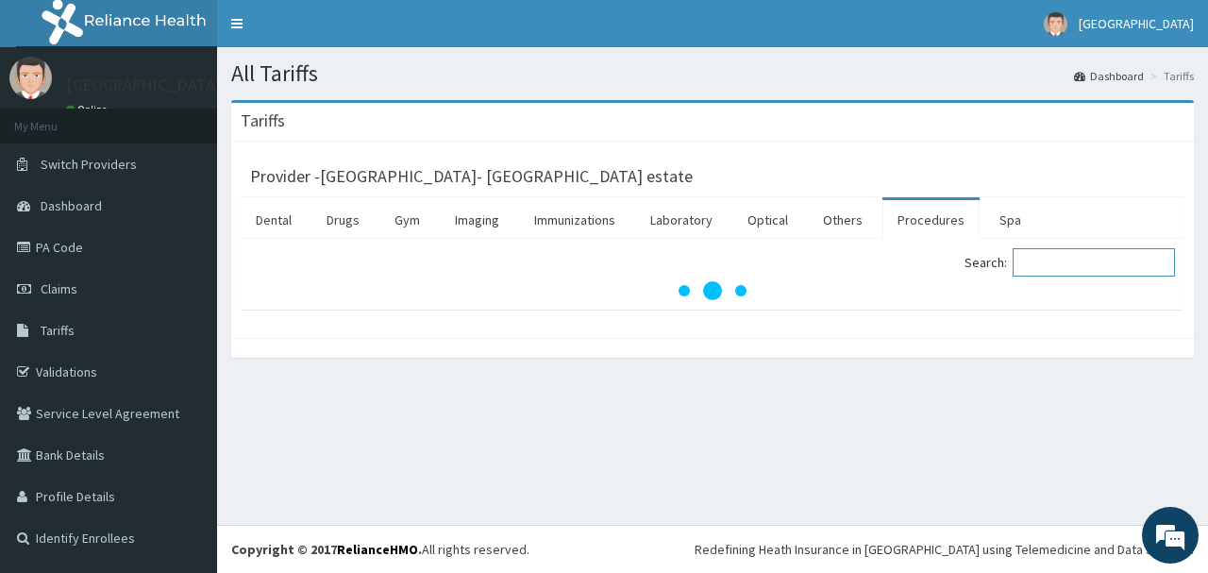
click at [1089, 258] on input "Search:" at bounding box center [1094, 262] width 162 height 28
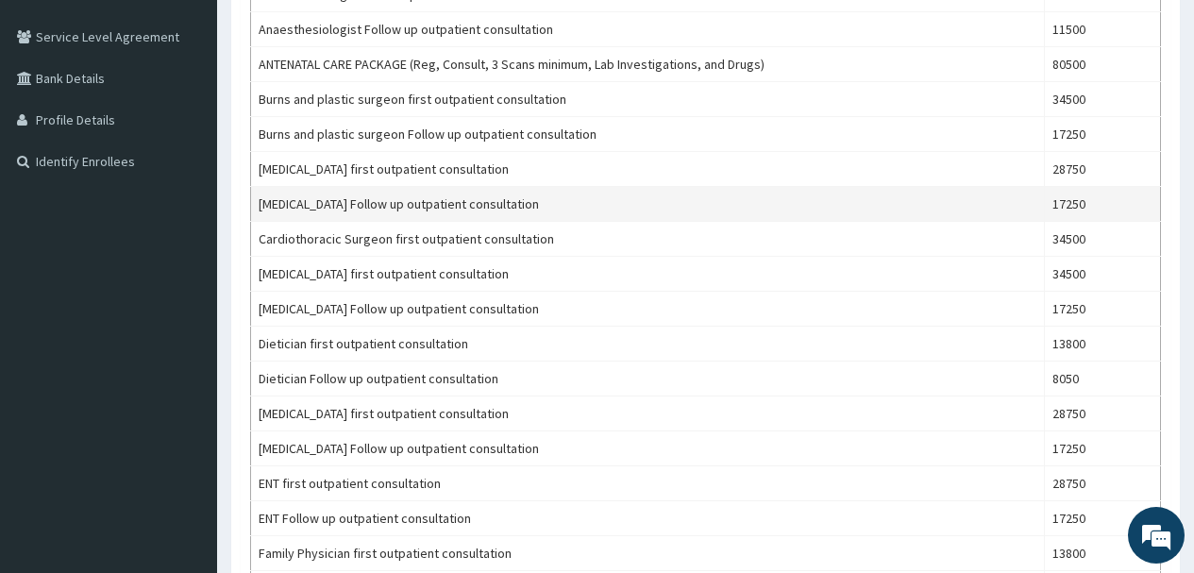
scroll to position [661, 0]
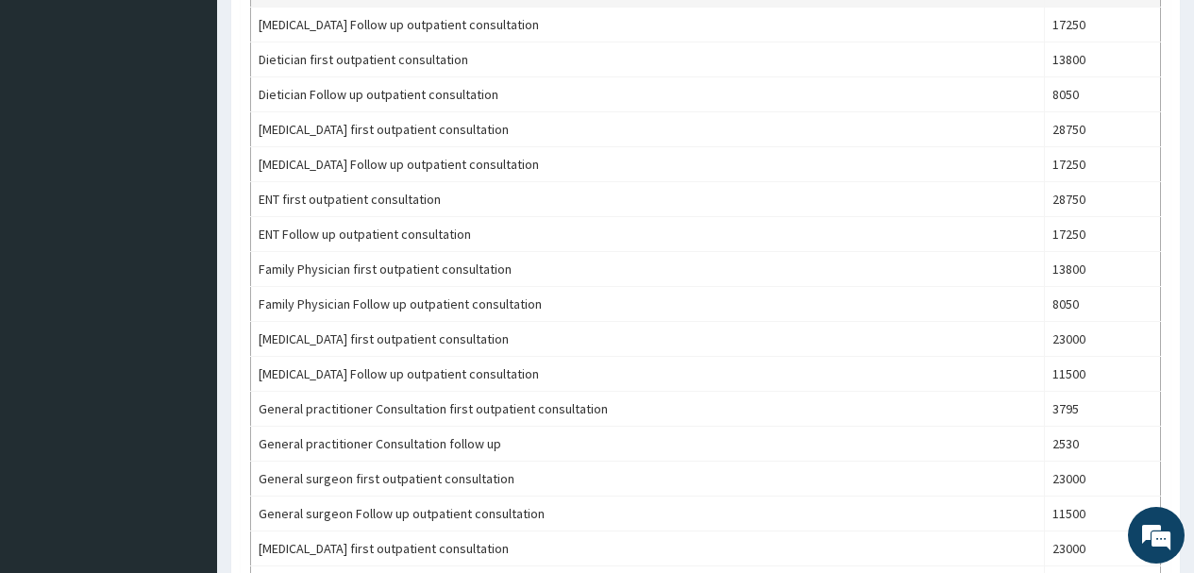
type input "cons"
